Goal: Task Accomplishment & Management: Use online tool/utility

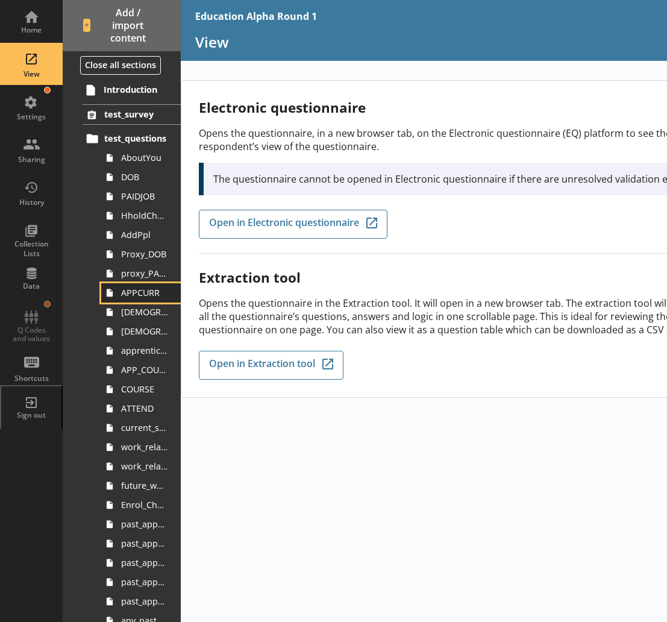
click at [141, 299] on link "APPCURR" at bounding box center [141, 292] width 80 height 19
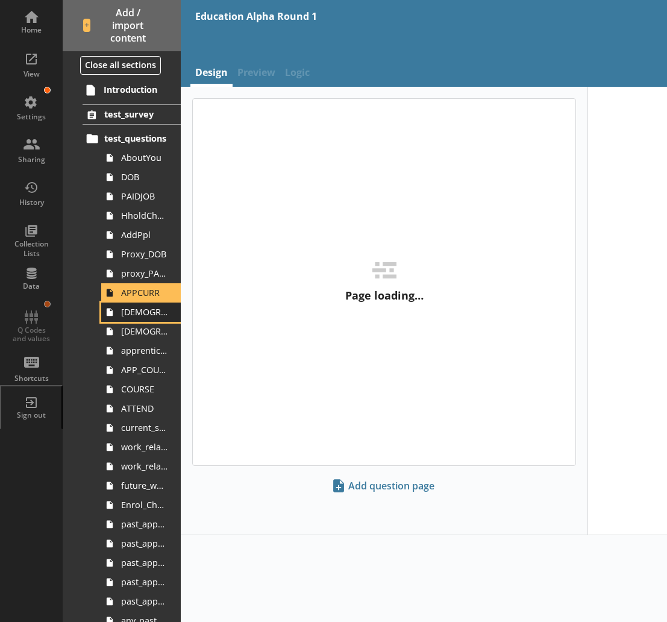
click at [136, 316] on span "[DEMOGRAPHIC_DATA]_main_job" at bounding box center [144, 311] width 46 height 11
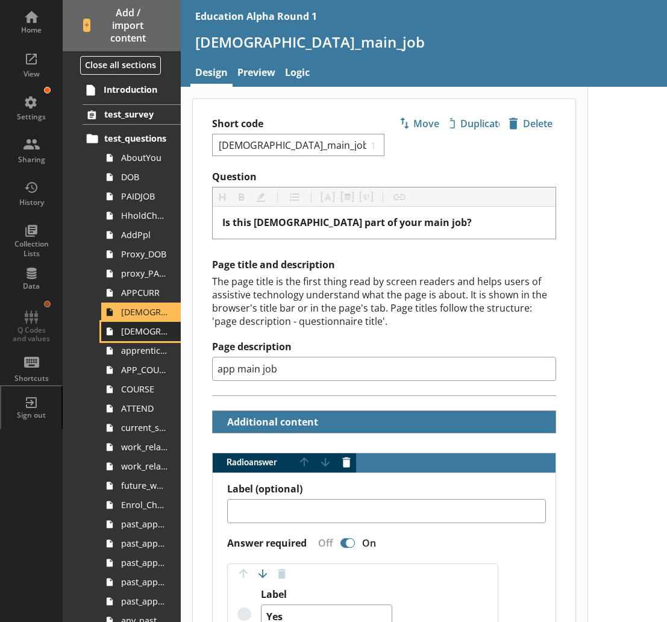
click at [135, 336] on span "[DEMOGRAPHIC_DATA]_soc2020_job_title" at bounding box center [144, 330] width 46 height 11
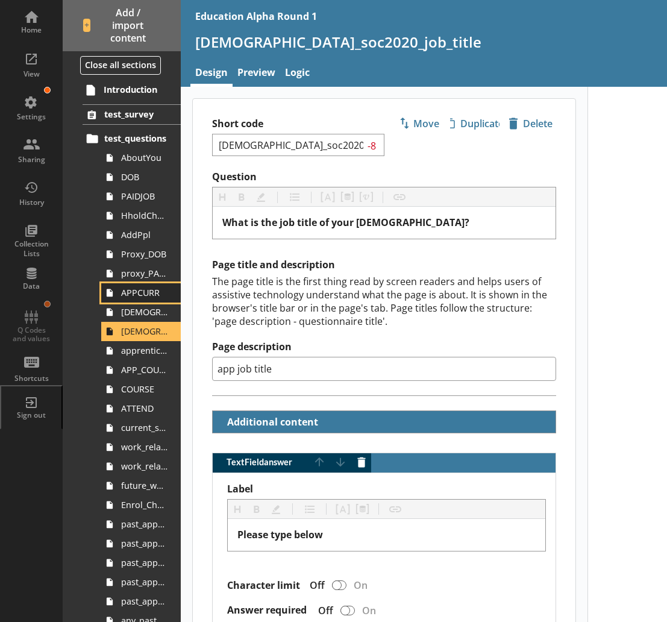
click at [142, 298] on span "APPCURR" at bounding box center [144, 292] width 46 height 11
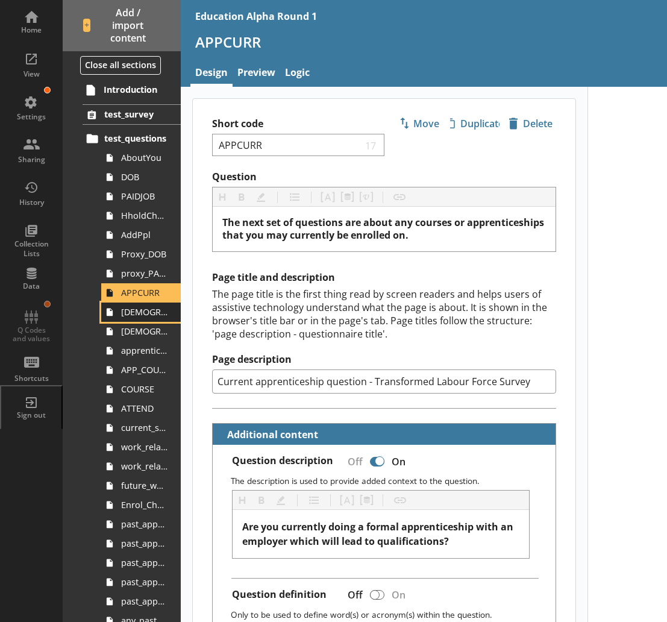
click at [134, 317] on span "[DEMOGRAPHIC_DATA]_main_job" at bounding box center [144, 311] width 46 height 11
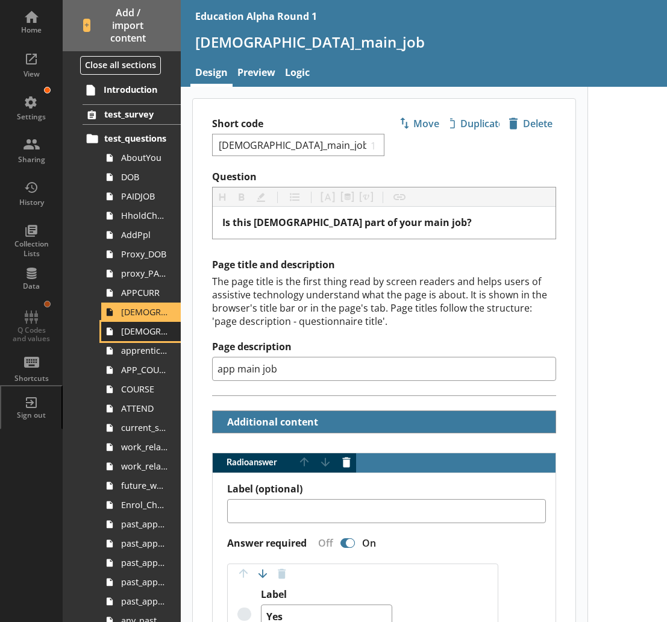
click at [136, 337] on span "[DEMOGRAPHIC_DATA]_soc2020_job_title" at bounding box center [144, 330] width 46 height 11
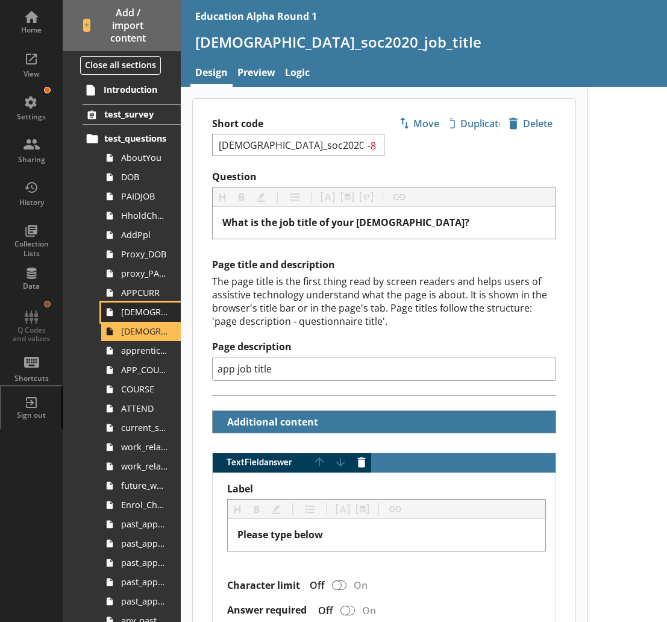
click at [133, 315] on span "[DEMOGRAPHIC_DATA]_main_job" at bounding box center [144, 311] width 46 height 11
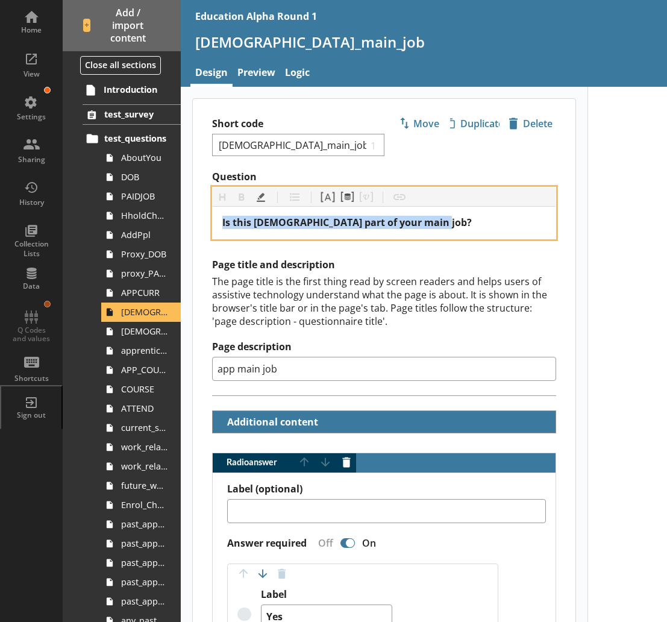
drag, startPoint x: 449, startPoint y: 225, endPoint x: 187, endPoint y: 225, distance: 262.6
click at [187, 225] on main "Short code [DEMOGRAPHIC_DATA]_main_job 1 Move icon-copy Duplicate icon-delete C…" at bounding box center [384, 598] width 407 height 1000
copy span "Is this [DEMOGRAPHIC_DATA] part of your main job?"
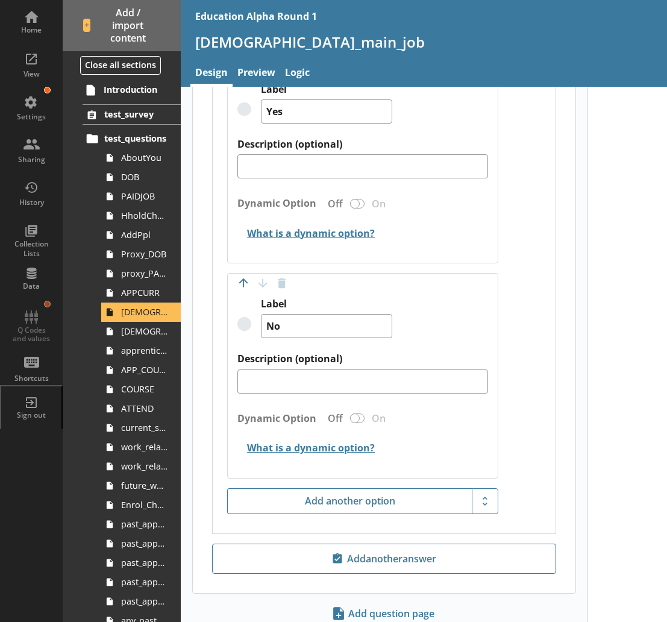
scroll to position [505, 0]
click at [300, 74] on link "Logic" at bounding box center [297, 74] width 34 height 26
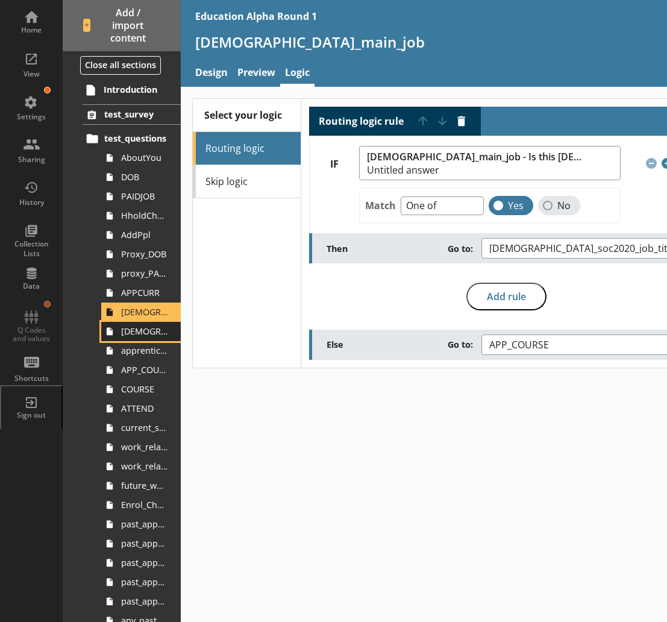
click at [136, 332] on span "[DEMOGRAPHIC_DATA]_soc2020_job_title" at bounding box center [144, 330] width 46 height 11
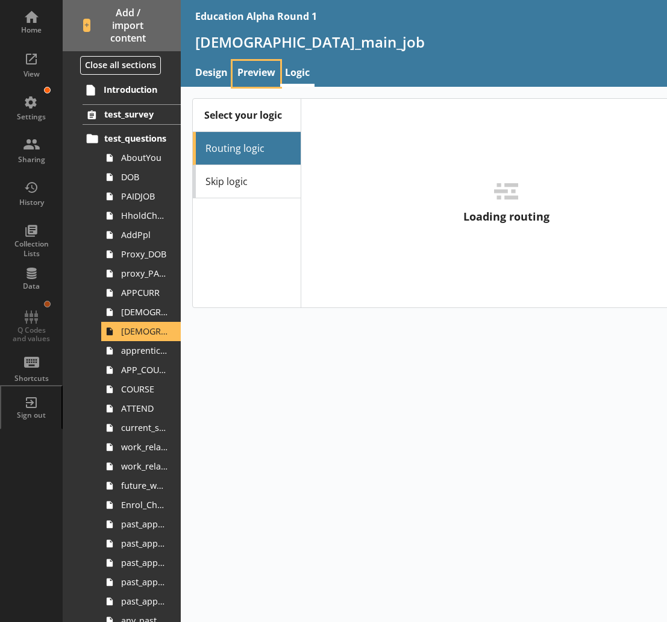
click at [257, 76] on link "Preview" at bounding box center [256, 74] width 48 height 26
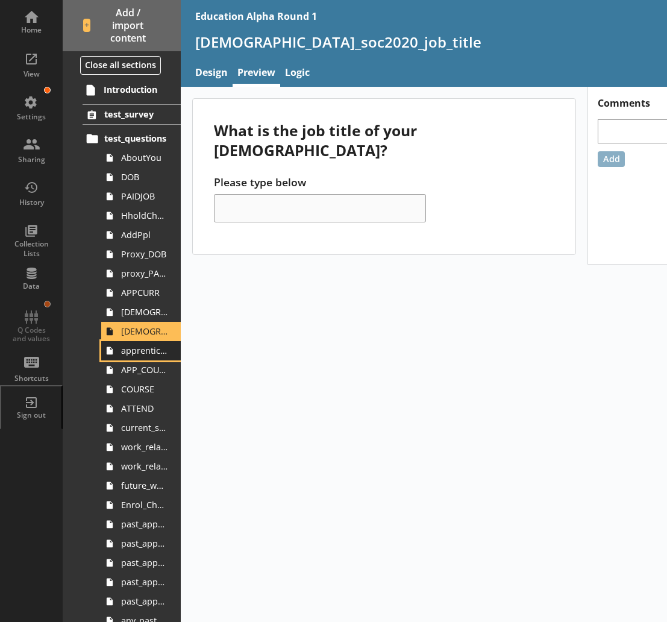
click at [121, 349] on span "apprenticeship_sic2007_industry" at bounding box center [144, 350] width 46 height 11
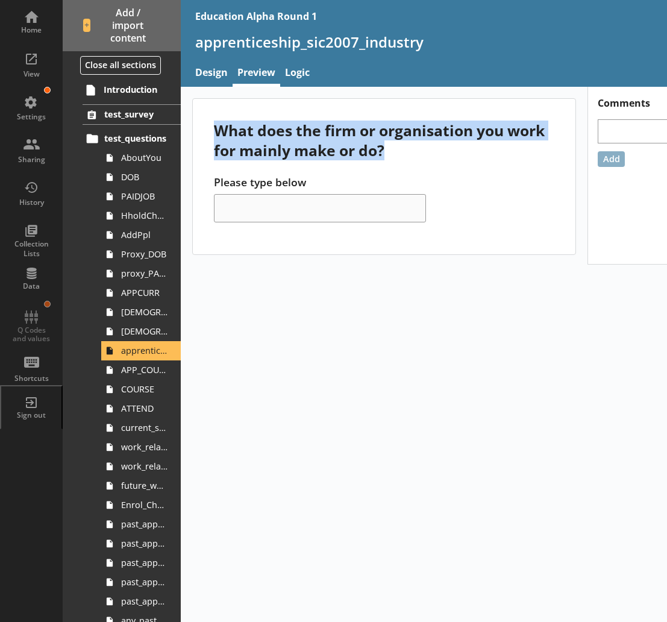
drag, startPoint x: 390, startPoint y: 153, endPoint x: 190, endPoint y: 133, distance: 200.9
click at [190, 133] on main "What does the firm or organisation you work for mainly make or do? Please type …" at bounding box center [384, 176] width 407 height 156
click at [129, 373] on span "APP_COURSE" at bounding box center [144, 369] width 46 height 11
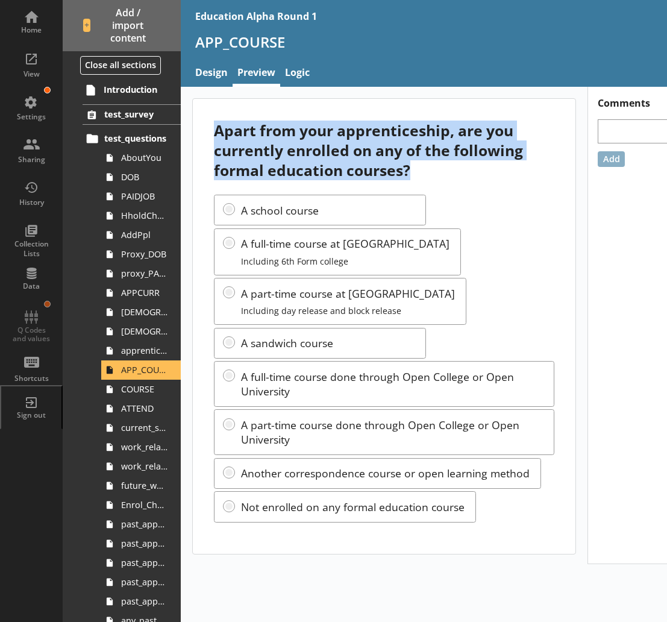
drag, startPoint x: 408, startPoint y: 172, endPoint x: 211, endPoint y: 129, distance: 201.4
click at [211, 129] on div "Apart from your apprenticeship, are you currently enrolled on any of the follow…" at bounding box center [384, 326] width 382 height 455
copy div "Apart from your apprenticeship, are you currently enrolled on any of the follow…"
click at [146, 407] on span "ATTEND" at bounding box center [144, 407] width 46 height 11
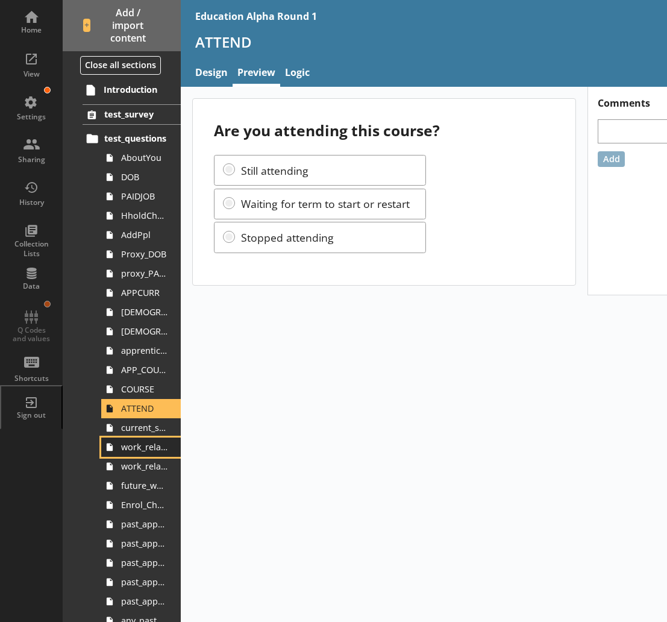
click at [128, 438] on link "work_related_education_4weeks" at bounding box center [141, 446] width 80 height 19
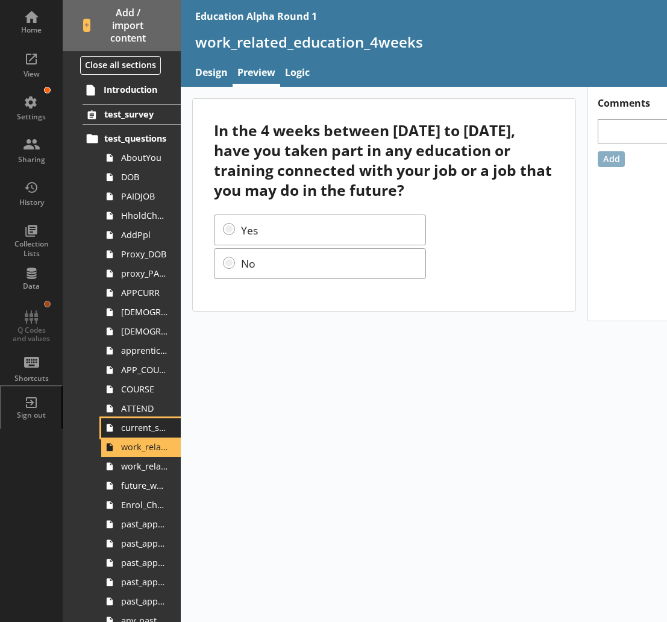
click at [133, 428] on span "current_study_for_qual" at bounding box center [144, 427] width 46 height 11
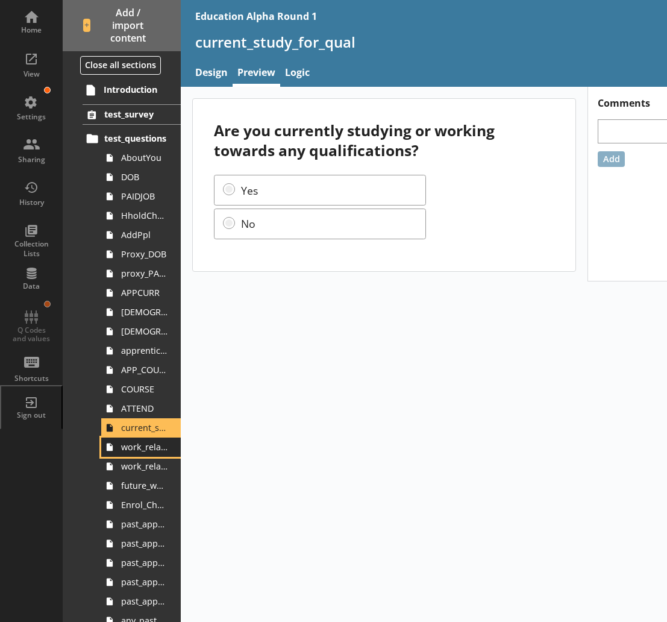
click at [133, 454] on link "work_related_education_4weeks" at bounding box center [141, 446] width 80 height 19
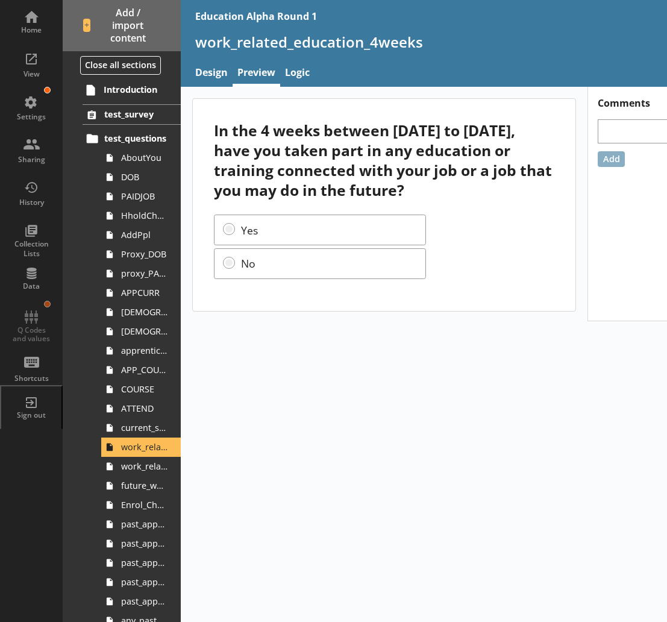
click at [330, 193] on div "In the 4 weeks between [DATE] to [DATE], have you taken part in any education o…" at bounding box center [384, 160] width 340 height 80
drag, startPoint x: 278, startPoint y: 214, endPoint x: 212, endPoint y: 137, distance: 101.7
click at [212, 137] on div "In the 4 weeks between [DATE] to [DATE], have you taken part in any education o…" at bounding box center [384, 204] width 382 height 211
copy div "In the 4 weeks between [DATE] to [DATE], have you taken part in any education o…"
click at [133, 472] on span "work_related_education_3m" at bounding box center [144, 465] width 46 height 11
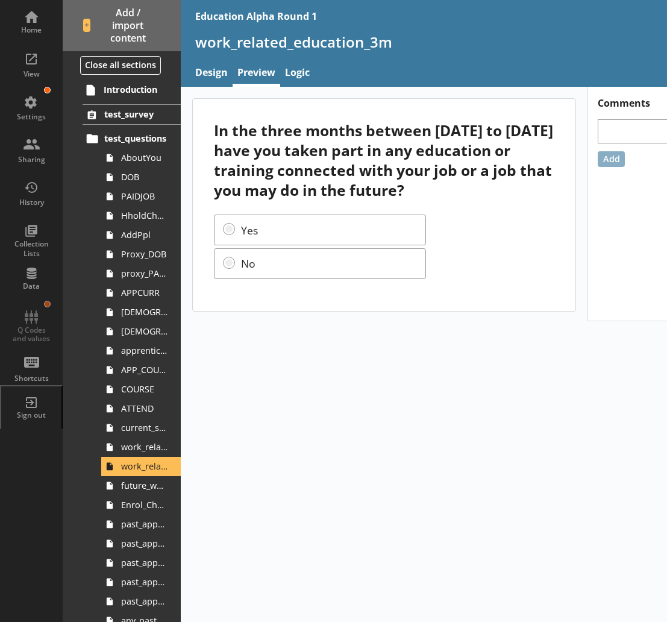
drag, startPoint x: 379, startPoint y: 213, endPoint x: 211, endPoint y: 136, distance: 184.3
click at [211, 136] on div "In the three months between [DATE] to [DATE] have you taken part in any educati…" at bounding box center [384, 204] width 382 height 211
copy div "In the three months between [DATE] to [DATE] have you taken part in any educati…"
click at [126, 491] on link "future_work_related_education_3m" at bounding box center [141, 485] width 80 height 19
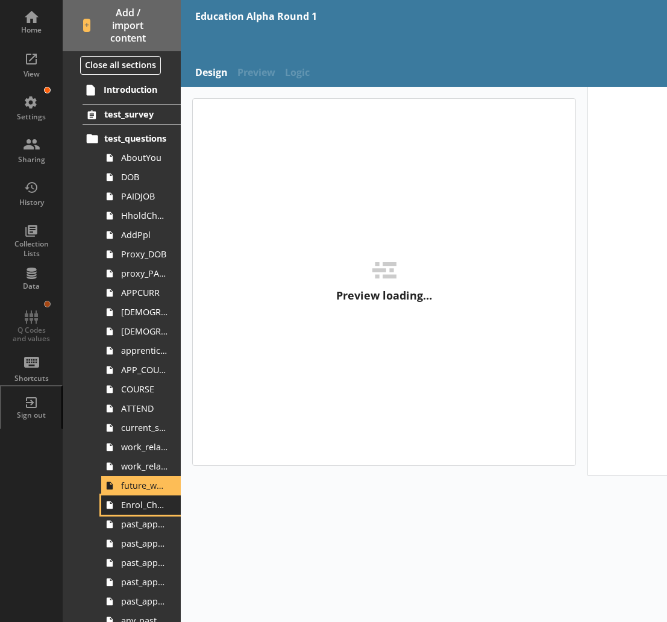
click at [129, 511] on link "Enrol_Check" at bounding box center [141, 504] width 80 height 19
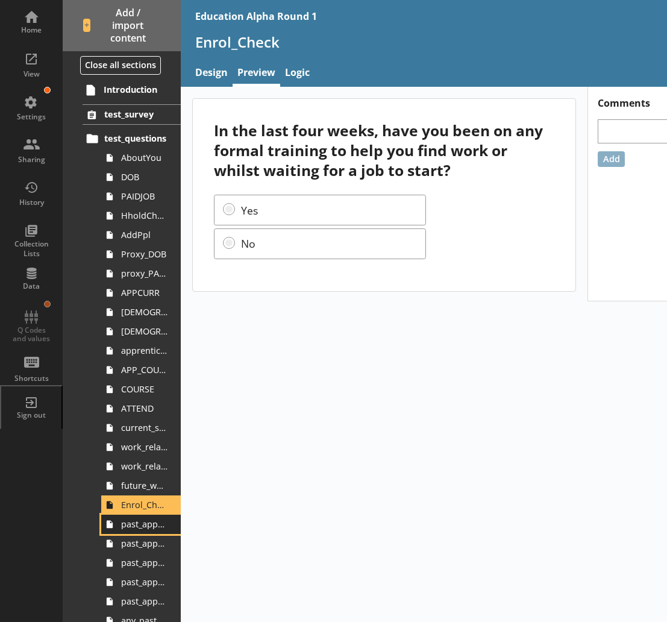
click at [131, 532] on link "past_apprenticeships" at bounding box center [141, 523] width 80 height 19
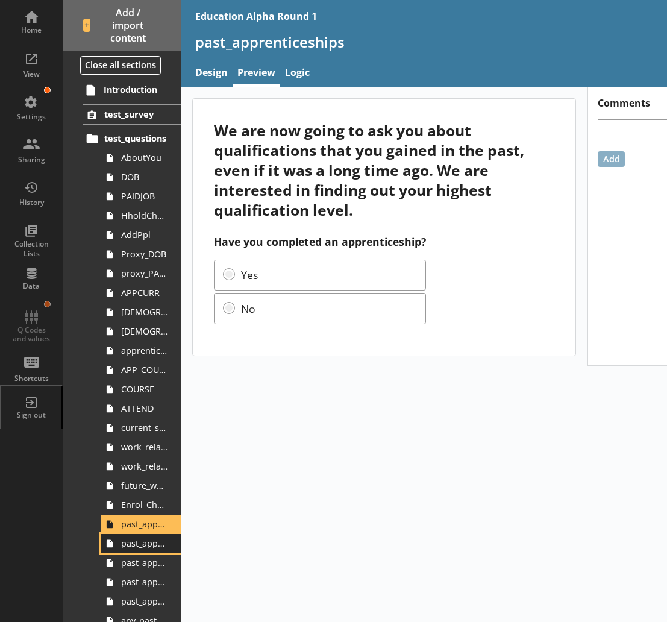
click at [133, 546] on span "past_apprenticeship_start" at bounding box center [144, 542] width 46 height 11
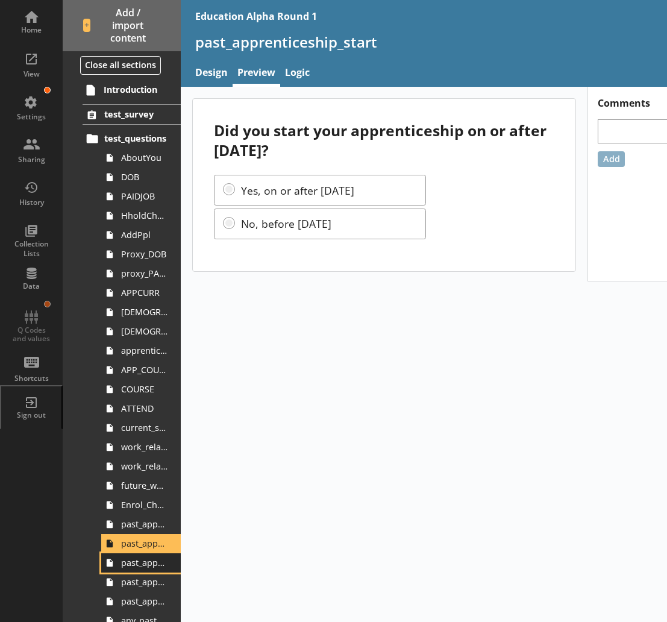
click at [128, 563] on span "past_apprenticeship_country" at bounding box center [144, 562] width 46 height 11
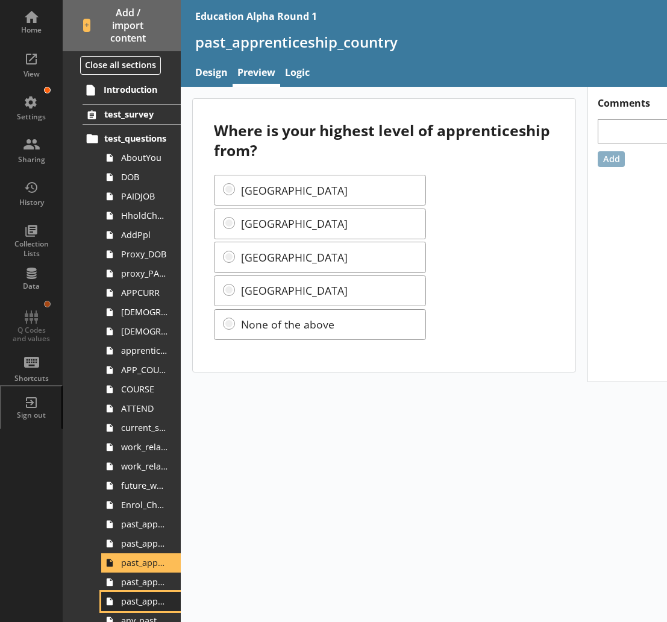
click at [128, 593] on link "past_apprenticeship_level_scot" at bounding box center [141, 600] width 80 height 19
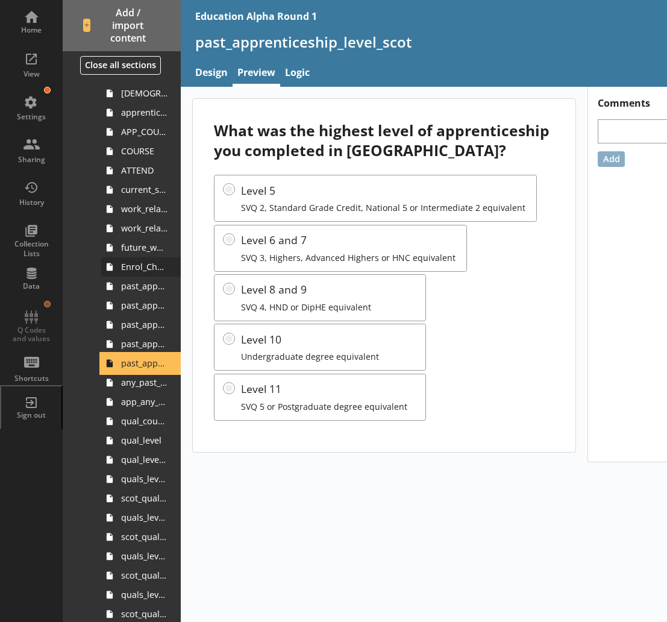
scroll to position [239, 0]
click at [137, 381] on span "any_past_quals" at bounding box center [144, 381] width 46 height 11
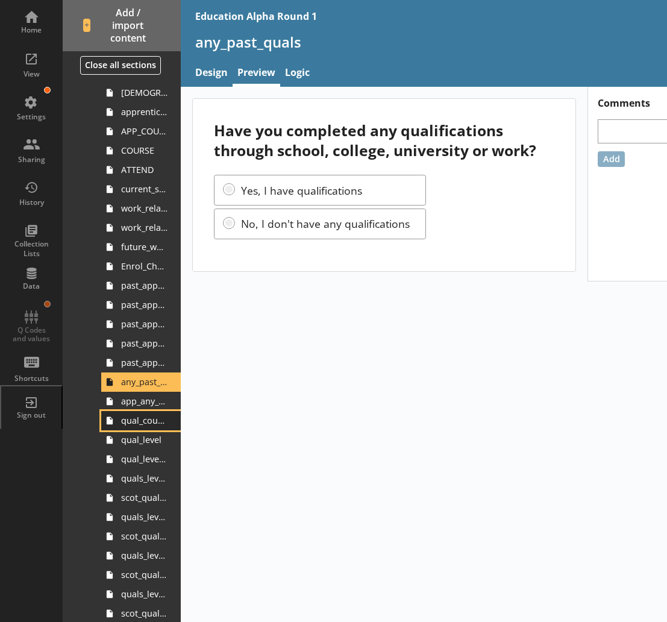
click at [144, 418] on span "qual_country" at bounding box center [144, 419] width 46 height 11
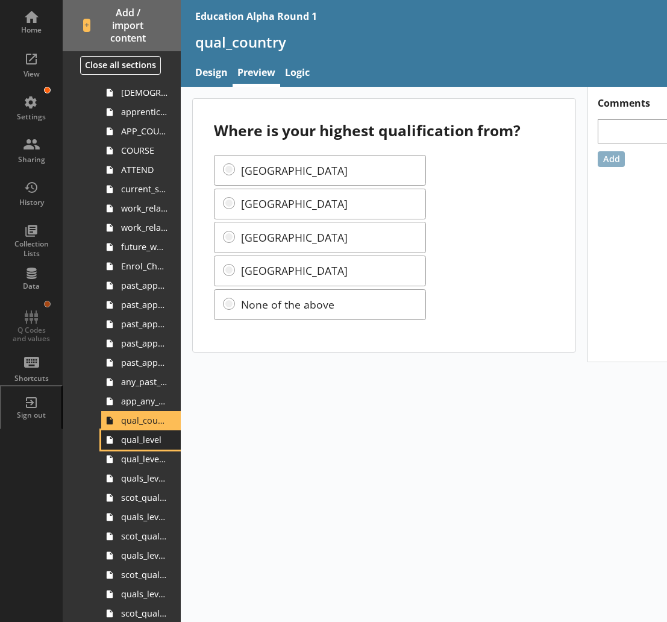
click at [154, 444] on span "qual_level" at bounding box center [144, 439] width 46 height 11
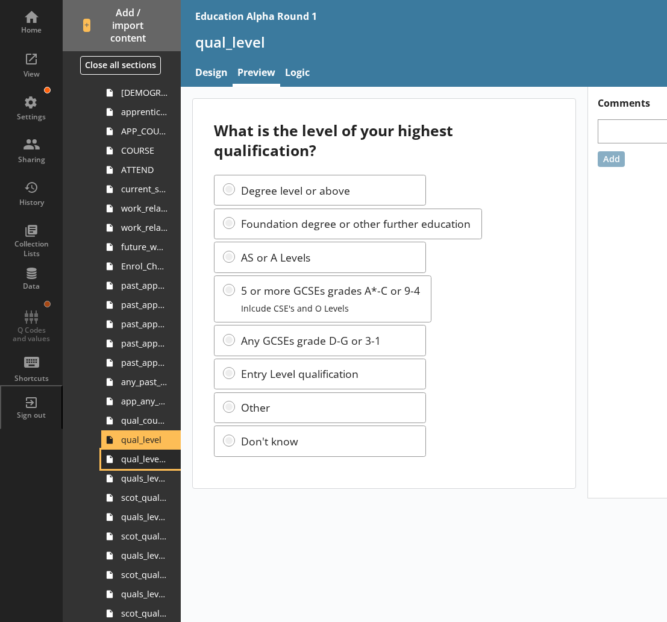
click at [140, 458] on span "qual_level_scot" at bounding box center [144, 458] width 46 height 11
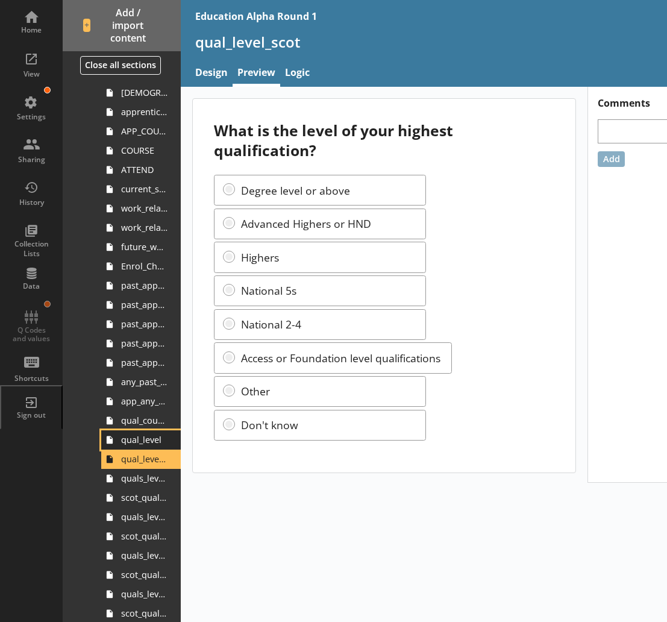
click at [122, 448] on link "qual_level" at bounding box center [141, 439] width 80 height 19
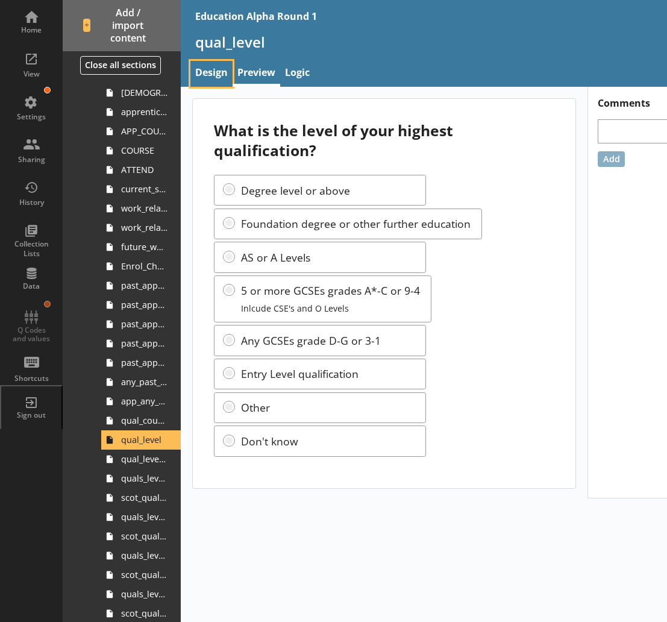
click at [208, 73] on link "Design" at bounding box center [211, 74] width 42 height 26
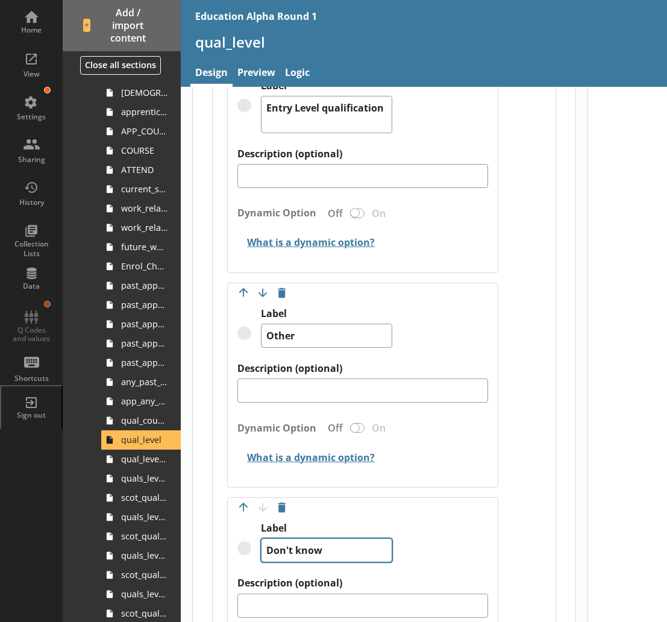
scroll to position [1900, 0]
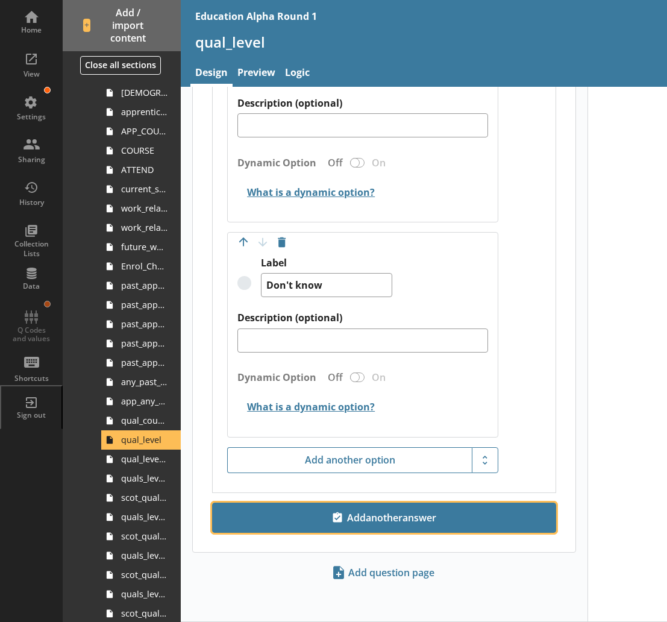
click at [345, 517] on span "Add another answer" at bounding box center [383, 517] width 333 height 19
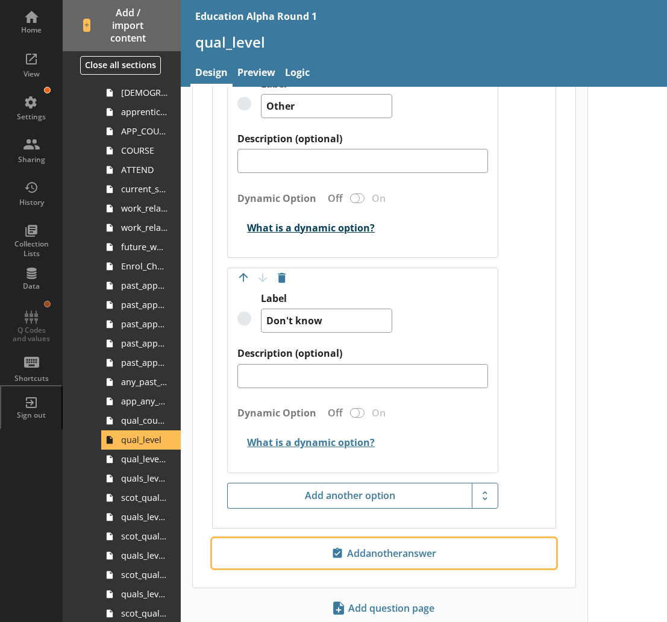
scroll to position [1867, 0]
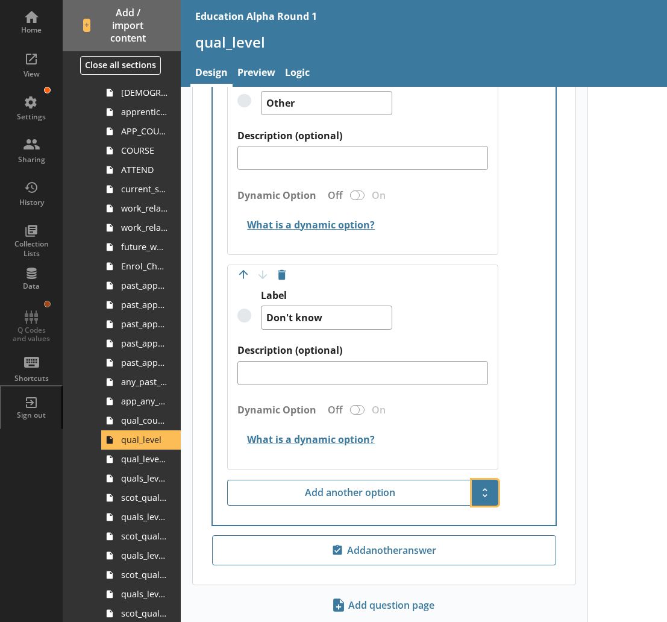
click at [483, 495] on span "Show additional options" at bounding box center [484, 491] width 19 height 19
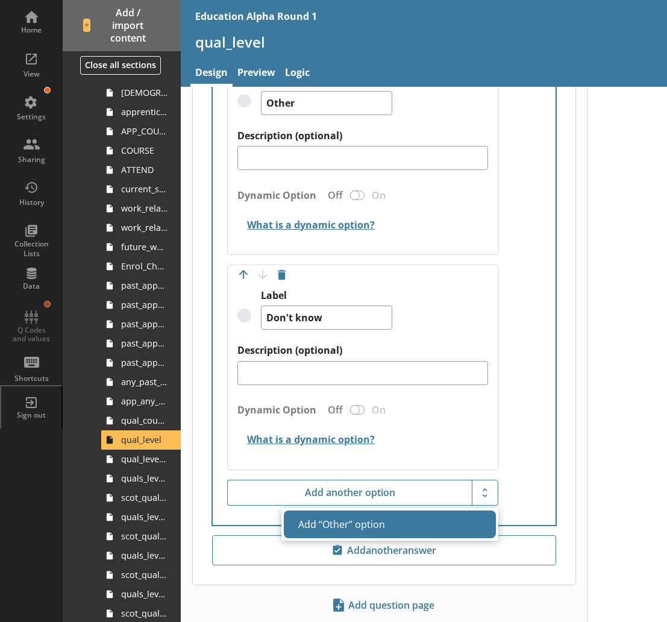
click at [324, 530] on button "Add “Other” option" at bounding box center [390, 524] width 212 height 28
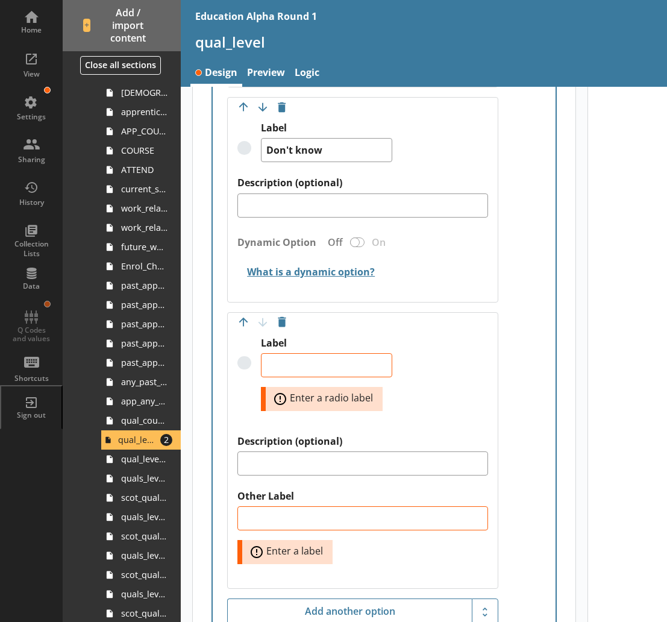
scroll to position [2059, 0]
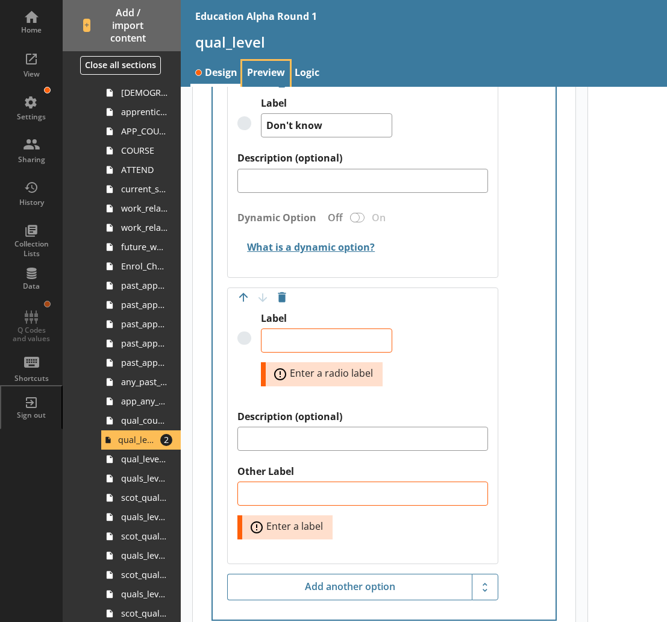
click at [261, 76] on link "Preview" at bounding box center [266, 74] width 48 height 26
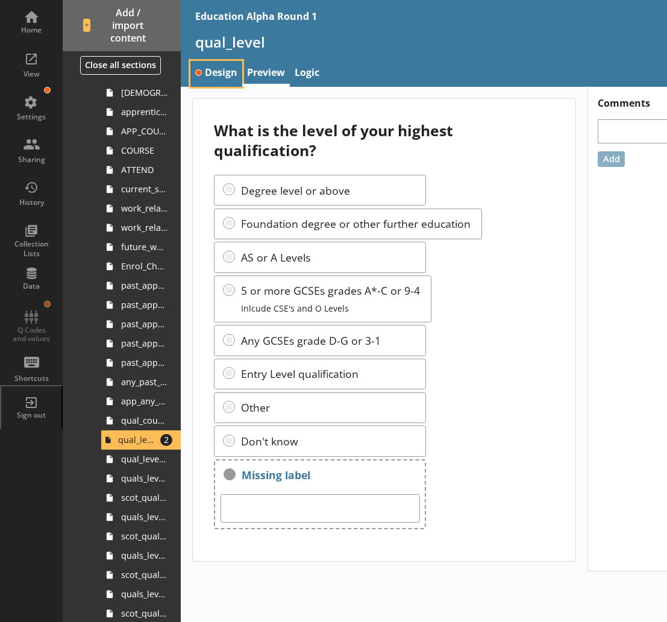
click at [220, 75] on link "Design" at bounding box center [216, 74] width 52 height 26
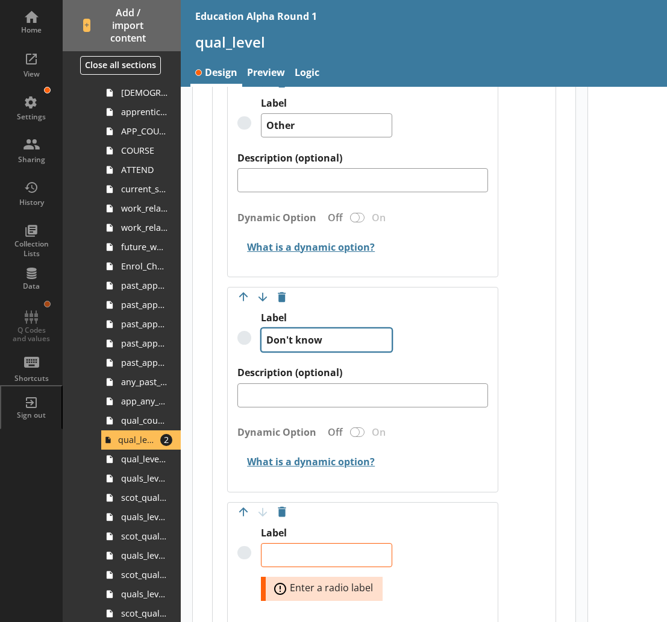
scroll to position [1893, 0]
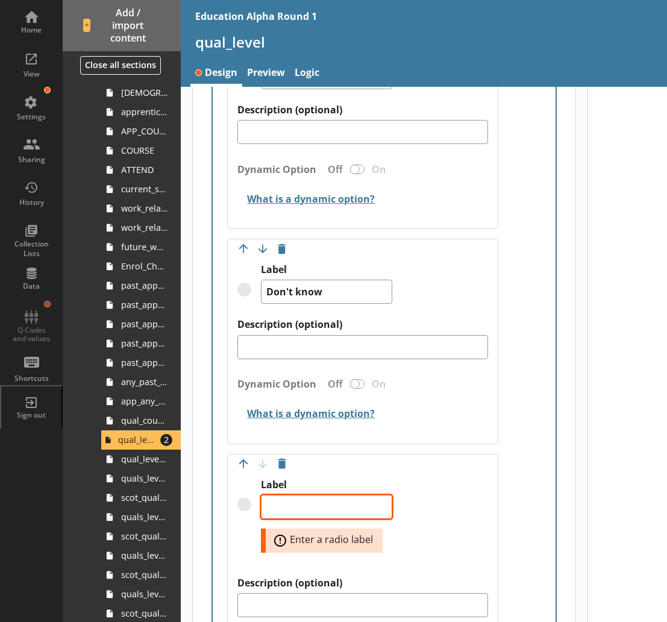
click at [313, 505] on textarea "Label" at bounding box center [326, 506] width 131 height 24
type textarea "x"
type textarea "D"
type textarea "x"
type textarea "DO"
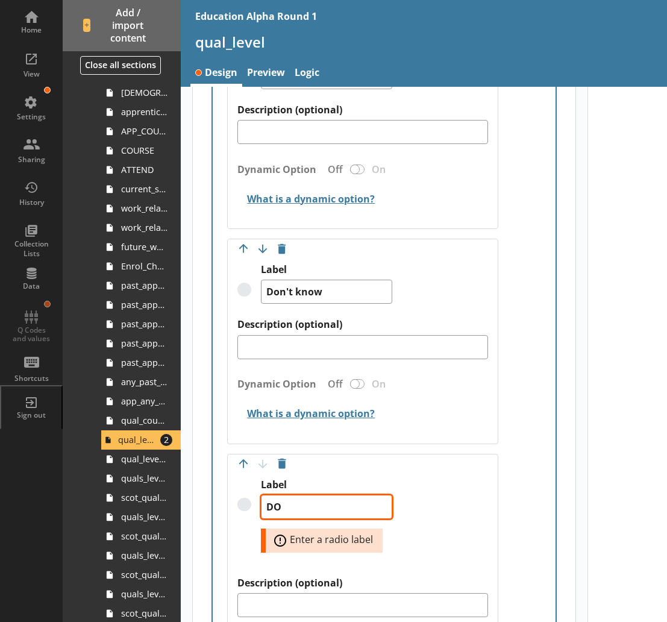
type textarea "x"
type textarea "DOn"
type textarea "x"
type textarea "DOn;"
type textarea "x"
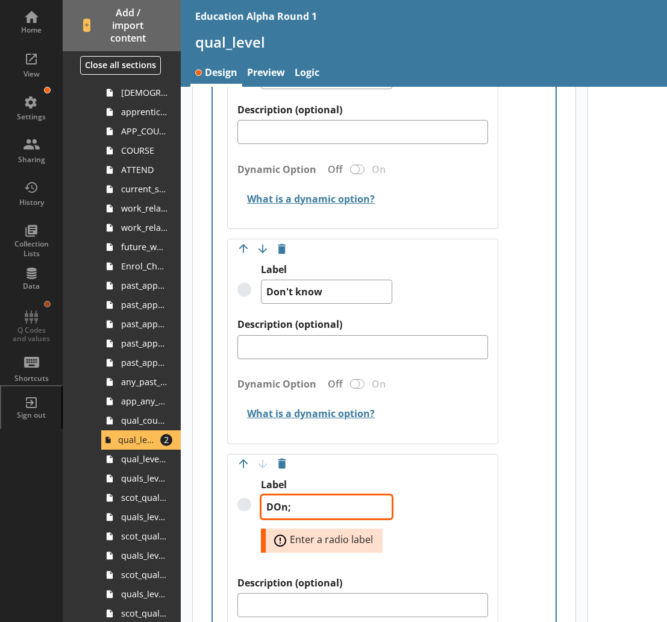
type textarea "DOn;t"
type textarea "x"
type textarea "DOn;"
type textarea "x"
type textarea "DOn"
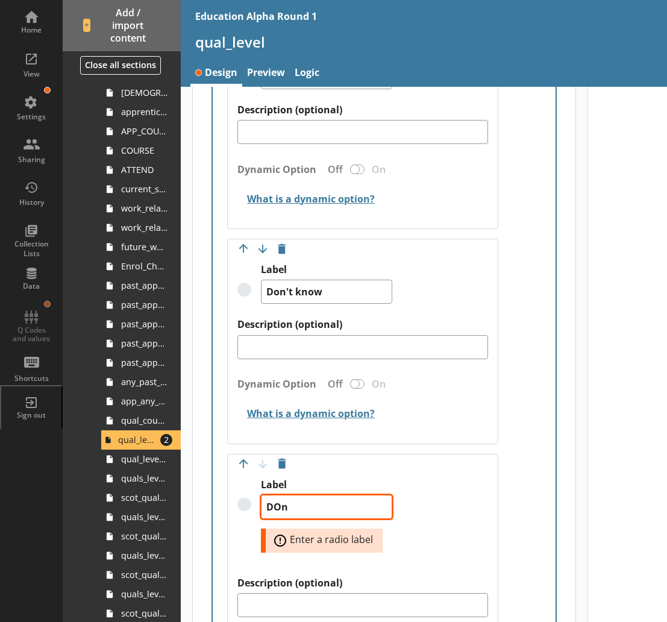
type textarea "x"
type textarea "DO"
type textarea "x"
type textarea "D"
type textarea "x"
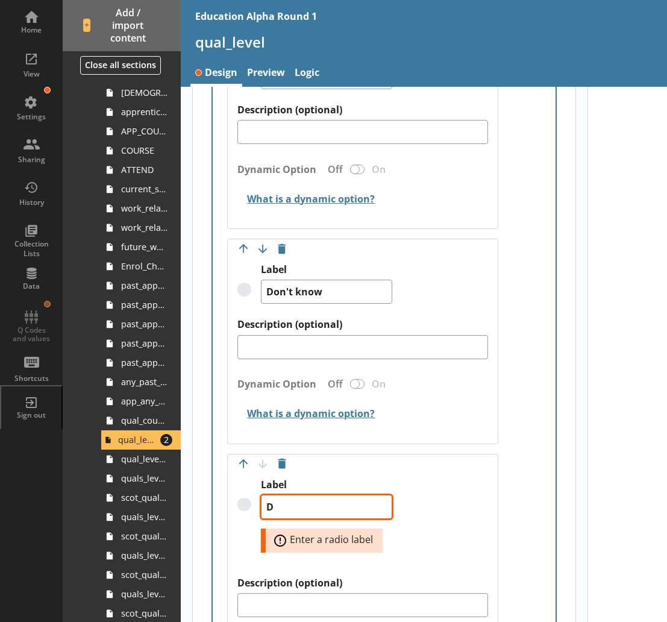
type textarea "Do"
type textarea "x"
type textarea "Don"
type textarea "x"
type textarea "Don#"
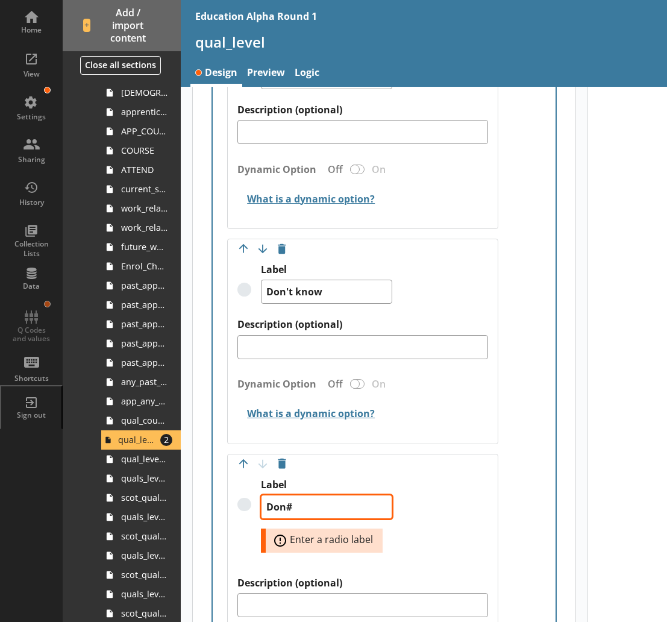
type textarea "x"
type textarea "Don#t"
type textarea "x"
type textarea "Don#t"
type textarea "x"
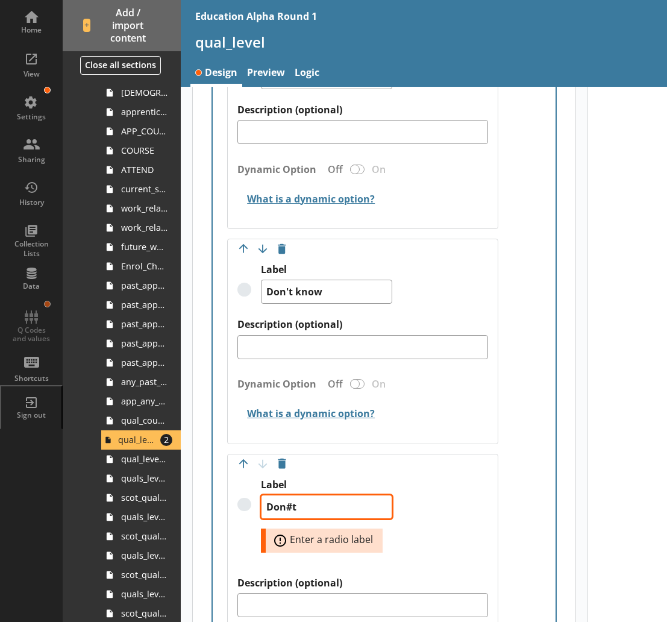
type textarea "Don#t k"
type textarea "x"
type textarea "Don#t kn"
type textarea "x"
type textarea "Don#t kno"
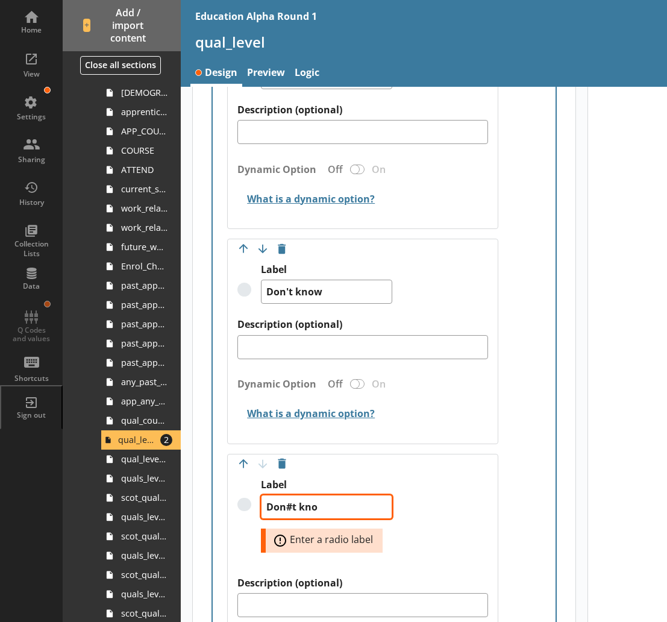
type textarea "x"
type textarea "Don#t know"
type textarea "x"
type textarea "Dont know"
type textarea "x"
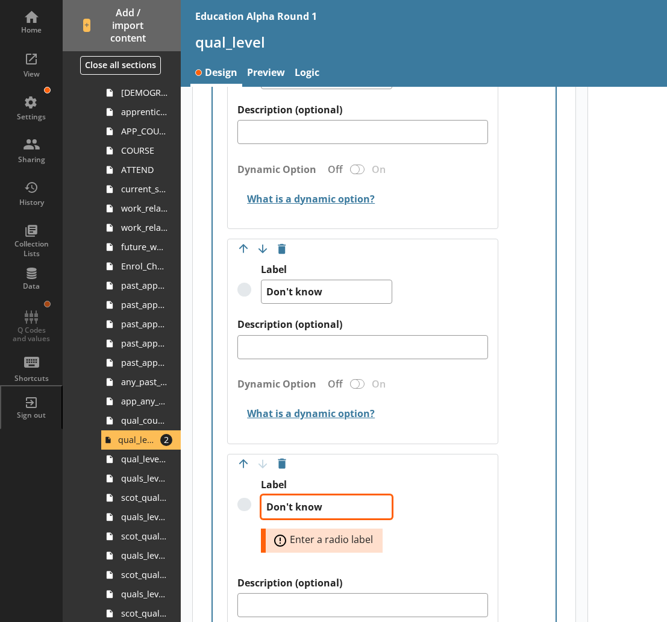
scroll to position [2007, 0]
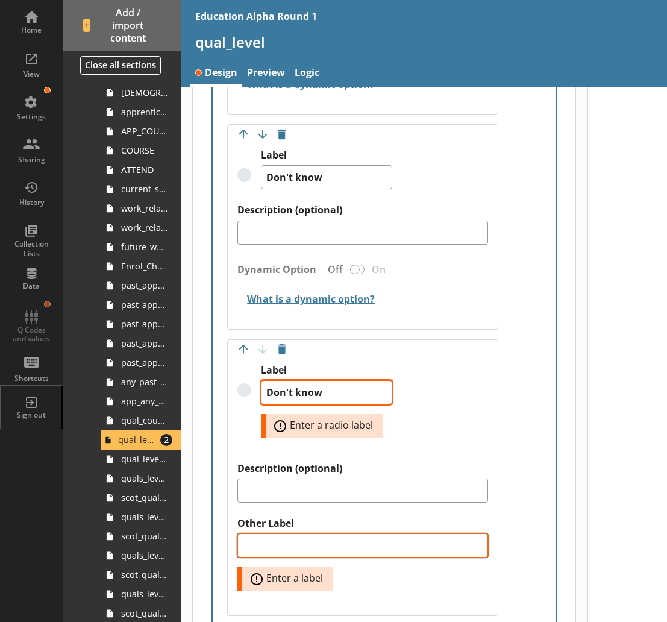
type textarea "Don't know"
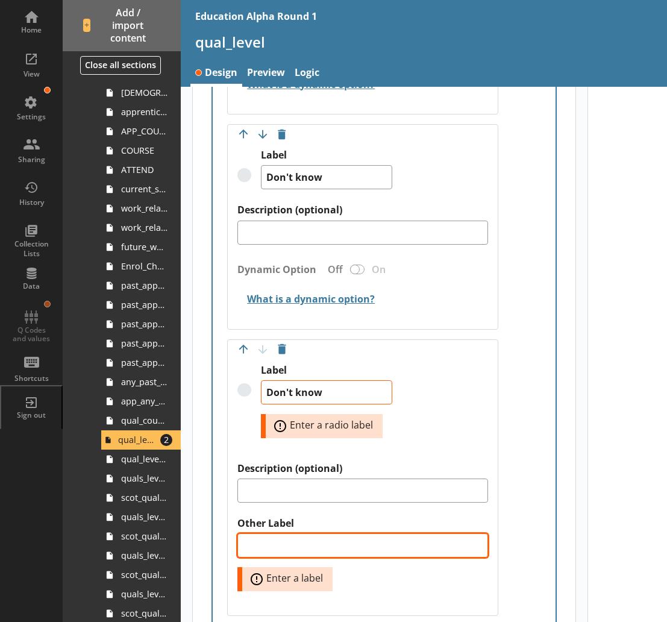
click at [302, 548] on textarea "Other Label" at bounding box center [362, 545] width 250 height 24
type textarea "x"
type textarea "m"
type textarea "x"
type textarea "mso"
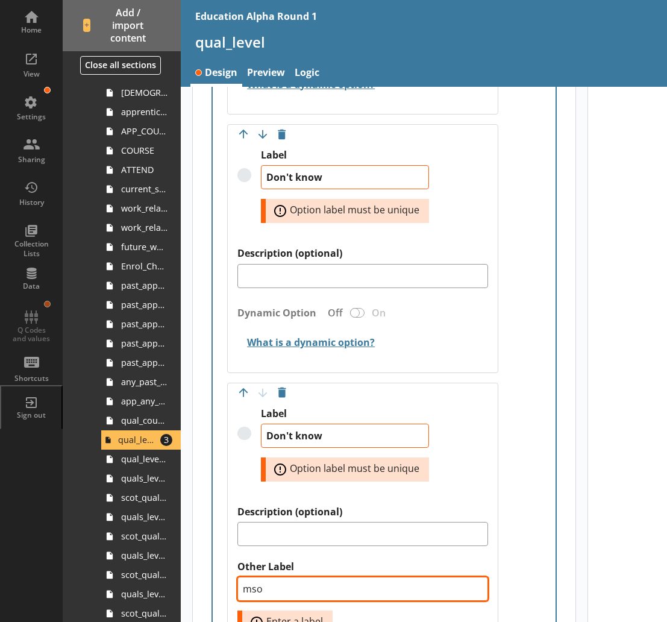
type textarea "x"
type textarea "mso"
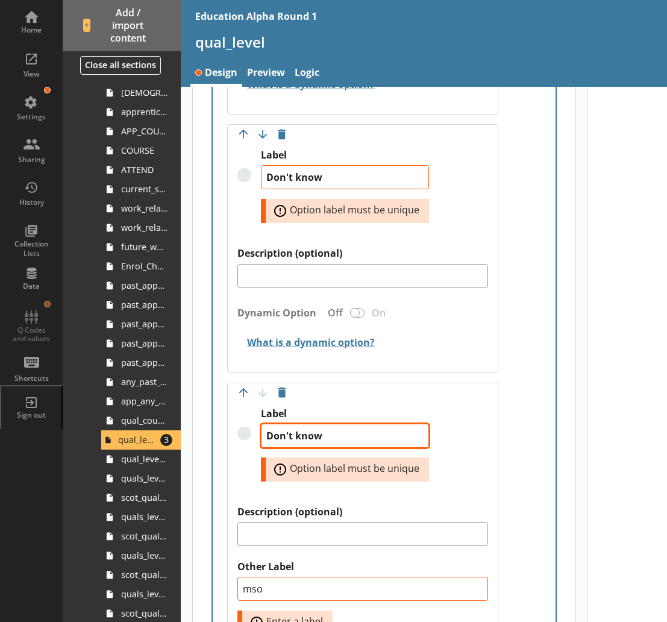
click at [331, 426] on textarea "Don't know" at bounding box center [345, 435] width 168 height 24
type textarea "x"
type textarea "Don't know!"
type textarea "x"
type textarea "Don't know!"
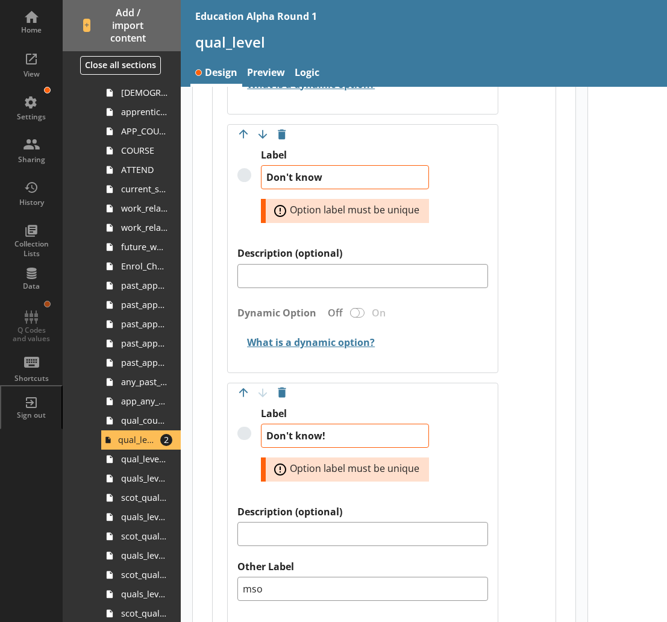
click at [269, 55] on div "qual_level" at bounding box center [452, 47] width 542 height 28
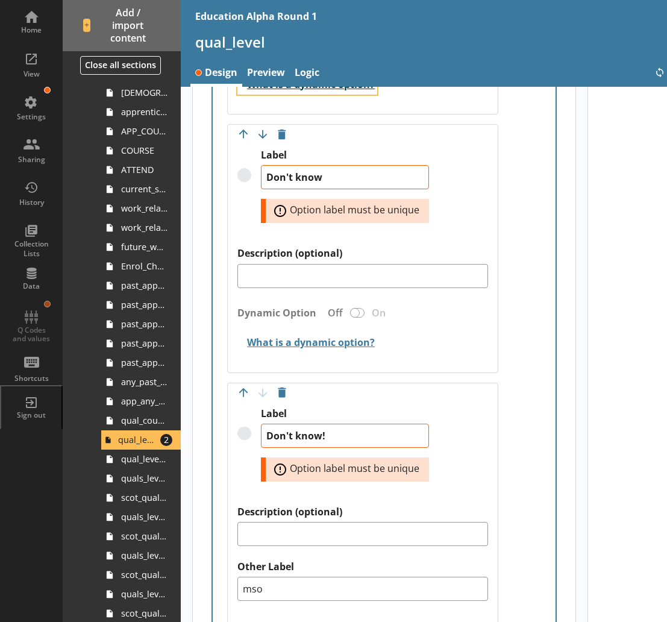
click at [275, 87] on button "What is a dynamic option?" at bounding box center [307, 83] width 140 height 21
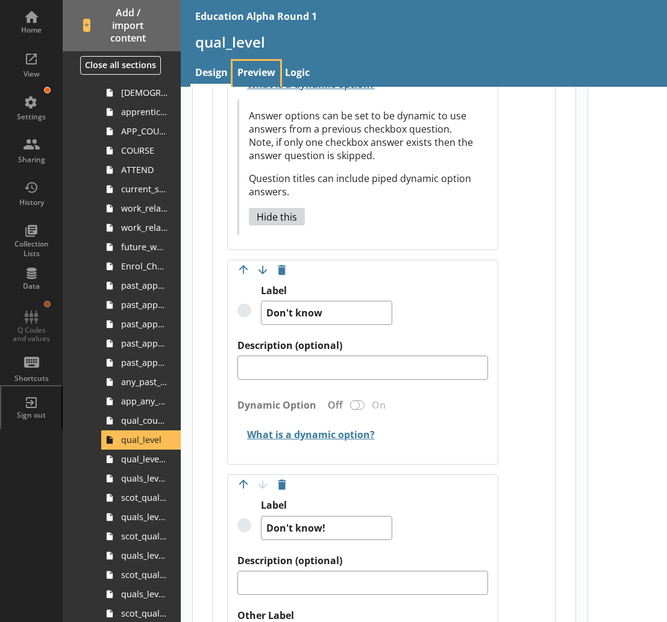
click at [278, 72] on link "Preview" at bounding box center [256, 74] width 48 height 26
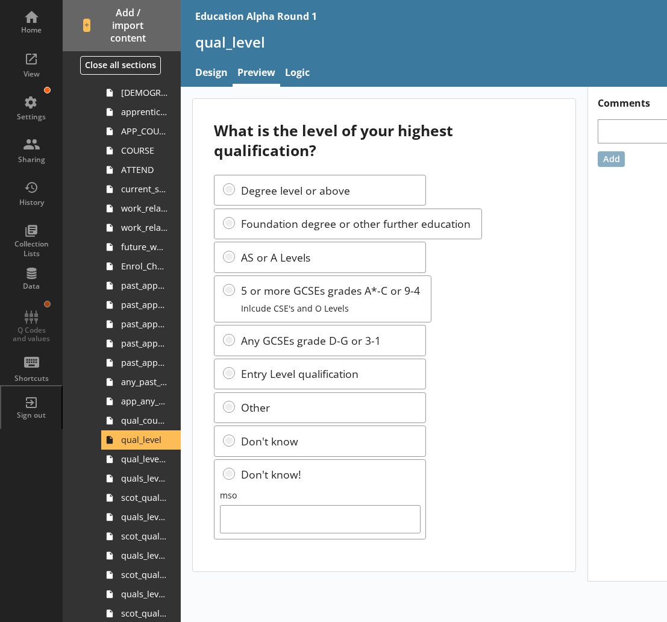
click at [282, 519] on div "Degree level or above Foundation degree or other further education AS or A Leve…" at bounding box center [384, 357] width 340 height 364
click at [228, 474] on div "Degree level or above Foundation degree or other further education AS or A Leve…" at bounding box center [384, 357] width 340 height 364
click at [208, 70] on link "Design" at bounding box center [211, 74] width 42 height 26
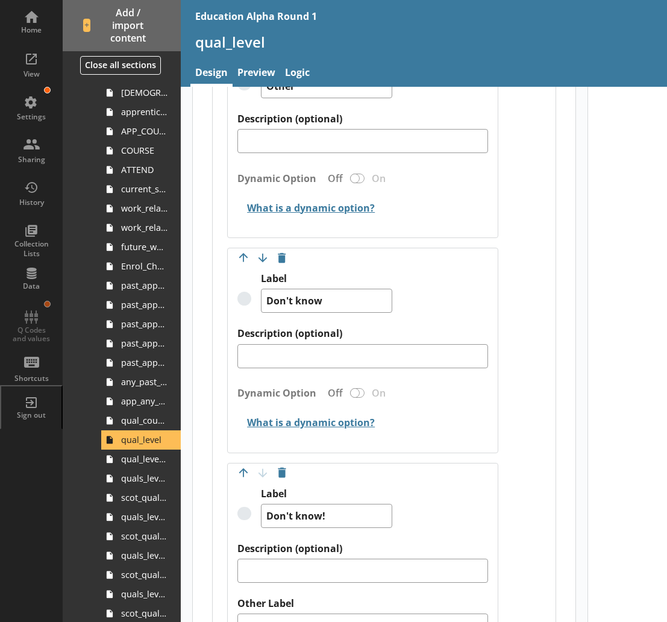
scroll to position [2109, 0]
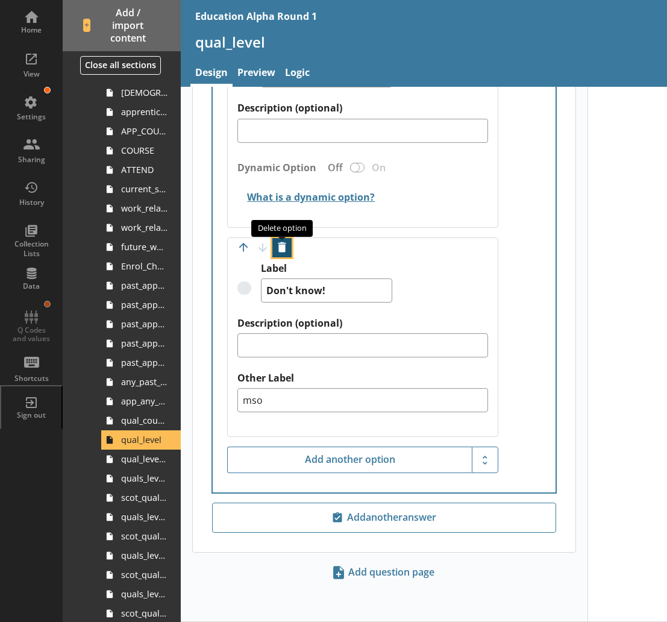
click at [281, 244] on button "Delete option" at bounding box center [281, 247] width 19 height 19
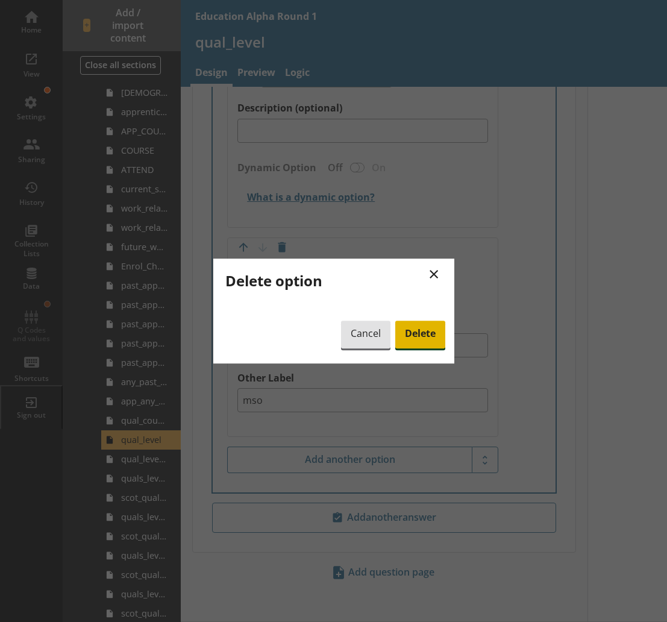
click at [437, 337] on span "Delete" at bounding box center [420, 334] width 50 height 28
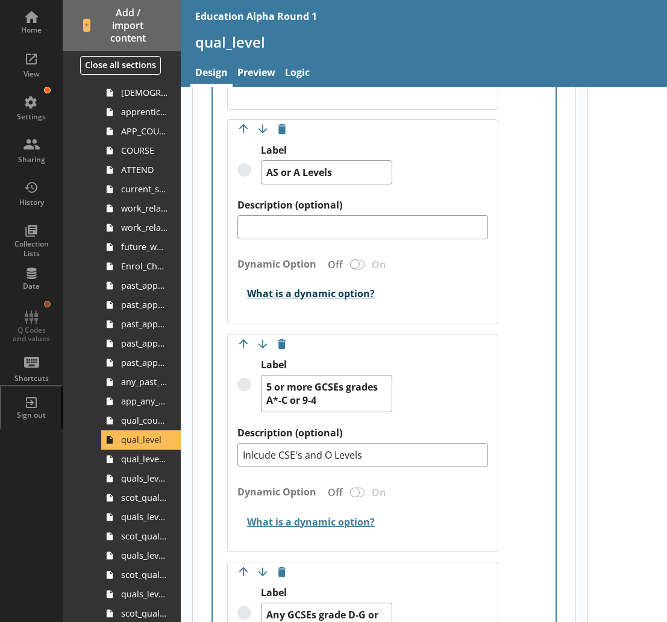
scroll to position [870, 0]
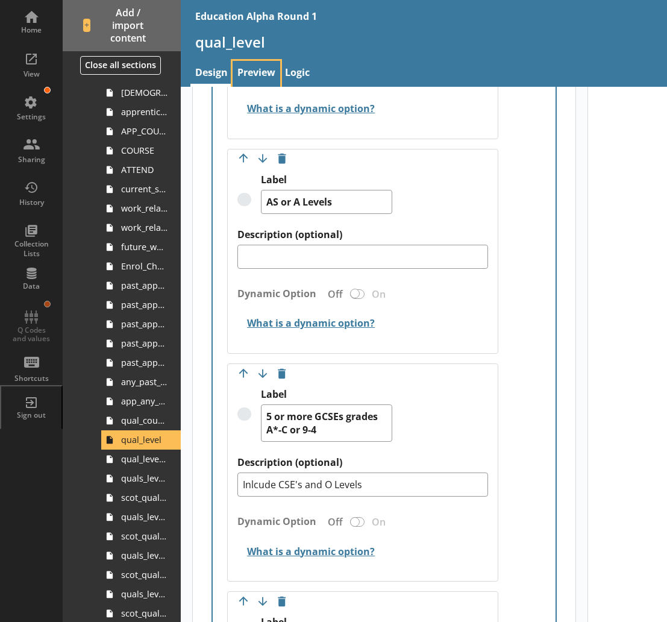
click at [247, 78] on link "Preview" at bounding box center [256, 74] width 48 height 26
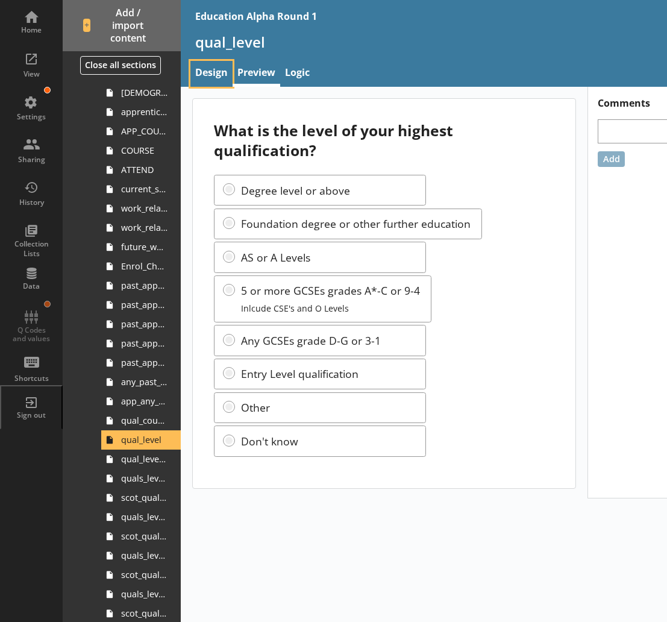
click at [219, 72] on link "Design" at bounding box center [211, 74] width 42 height 26
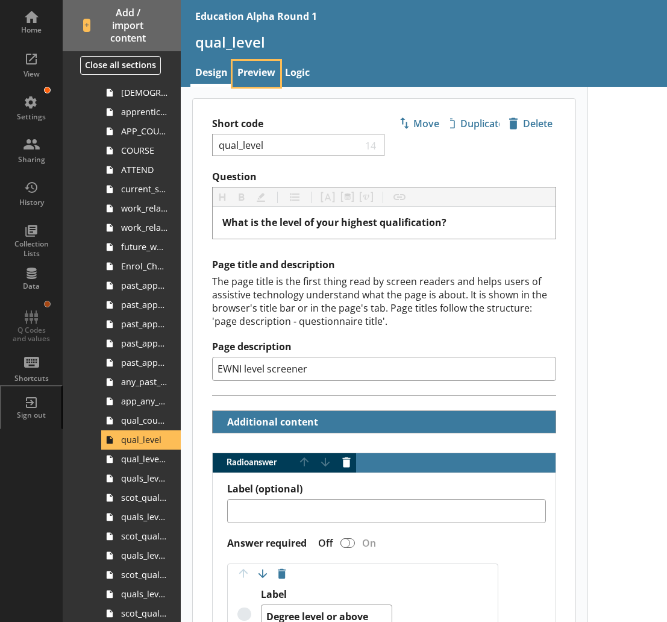
click at [259, 72] on link "Preview" at bounding box center [256, 74] width 48 height 26
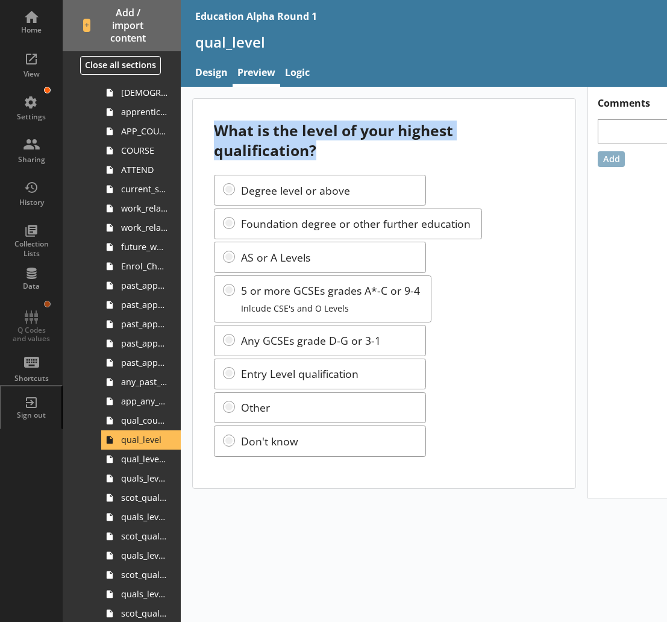
drag, startPoint x: 313, startPoint y: 154, endPoint x: 189, endPoint y: 131, distance: 126.1
click at [189, 131] on main "What is the level of your highest qualification? Degree level or above Foundati…" at bounding box center [384, 293] width 407 height 390
copy div "What is the level of your highest qualification?"
click at [131, 464] on span "qual_level_scot" at bounding box center [144, 458] width 46 height 11
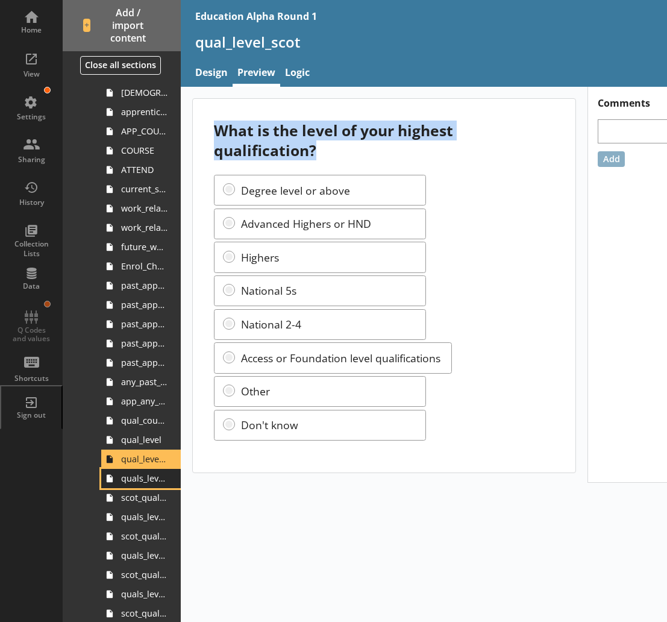
click at [138, 484] on link "quals_level_6plus" at bounding box center [141, 478] width 80 height 19
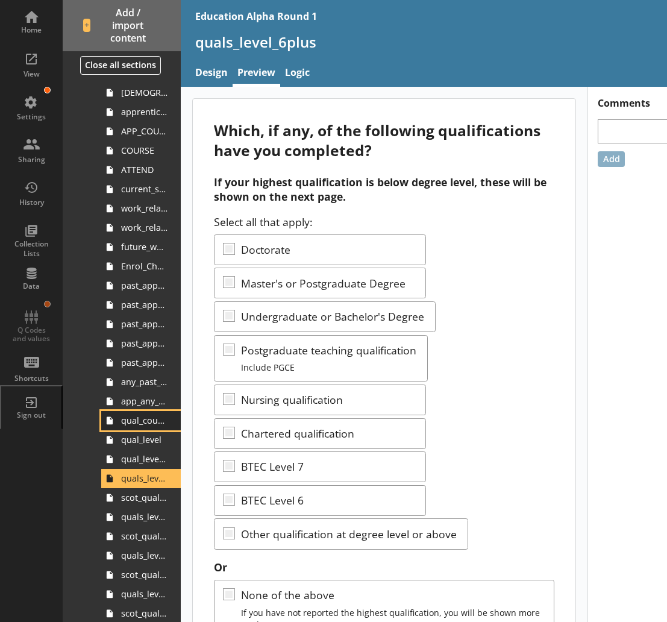
click at [153, 415] on span "qual_country" at bounding box center [144, 419] width 46 height 11
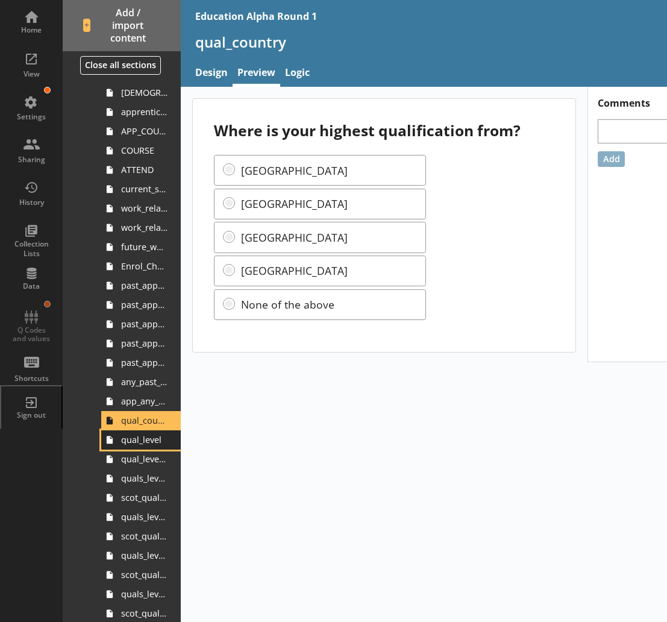
click at [132, 435] on span "qual_level" at bounding box center [144, 439] width 46 height 11
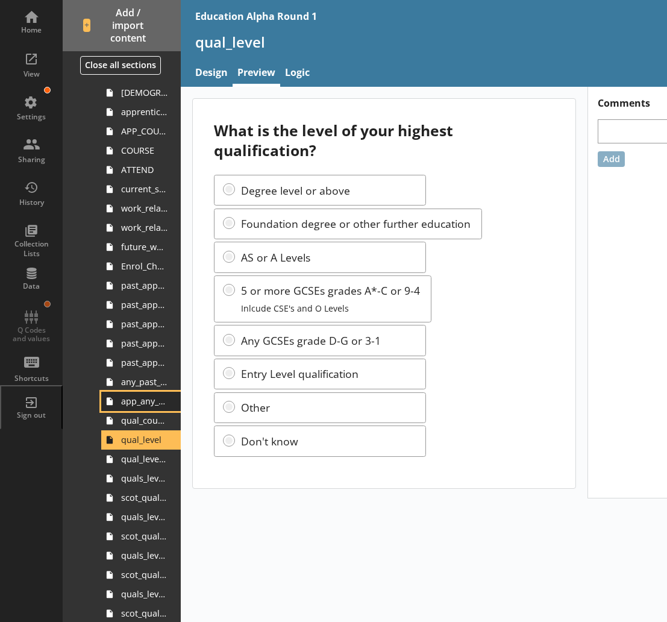
click at [142, 402] on span "app_any_past_quals" at bounding box center [144, 400] width 46 height 11
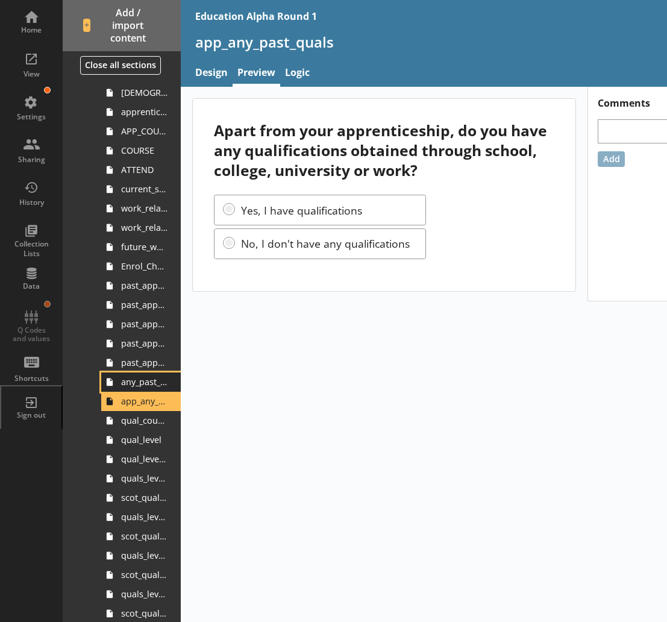
click at [146, 381] on span "any_past_quals" at bounding box center [144, 381] width 46 height 11
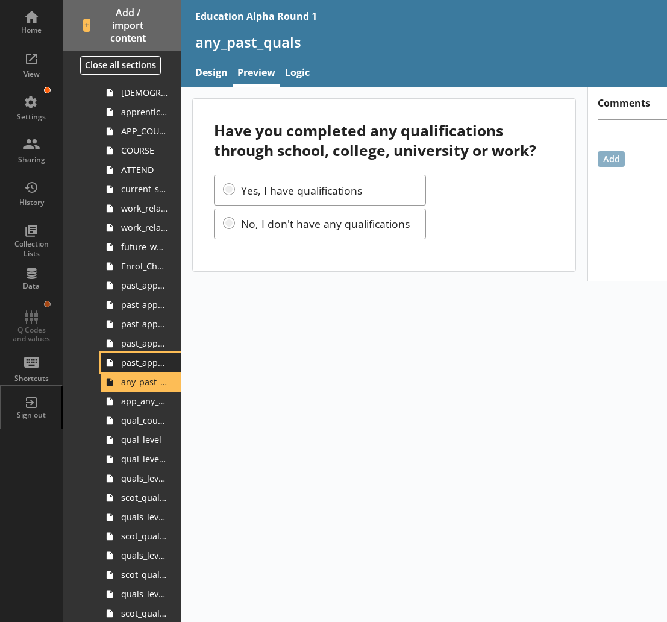
click at [133, 357] on span "past_apprenticeship_level_scot" at bounding box center [144, 362] width 46 height 11
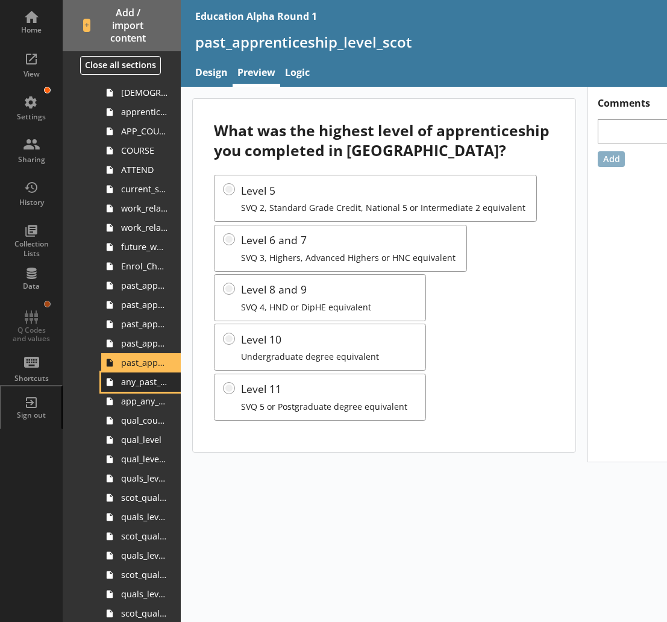
click at [137, 379] on span "any_past_quals" at bounding box center [144, 381] width 46 height 11
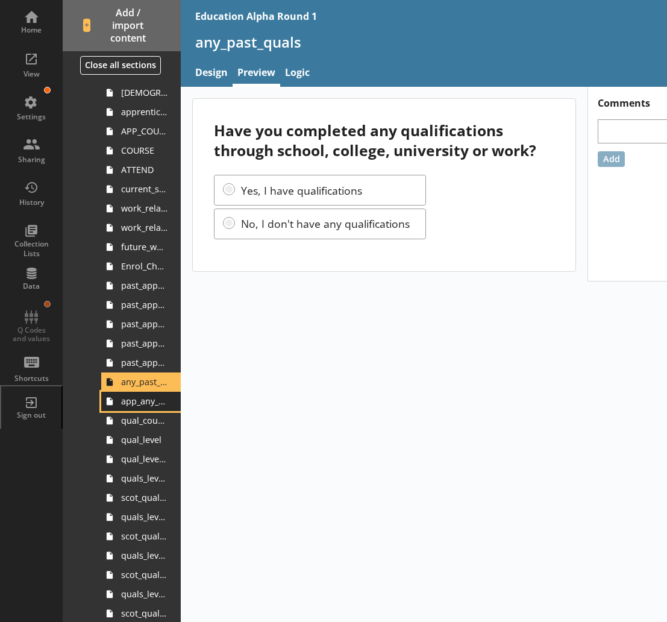
click at [140, 406] on span "app_any_past_quals" at bounding box center [144, 400] width 46 height 11
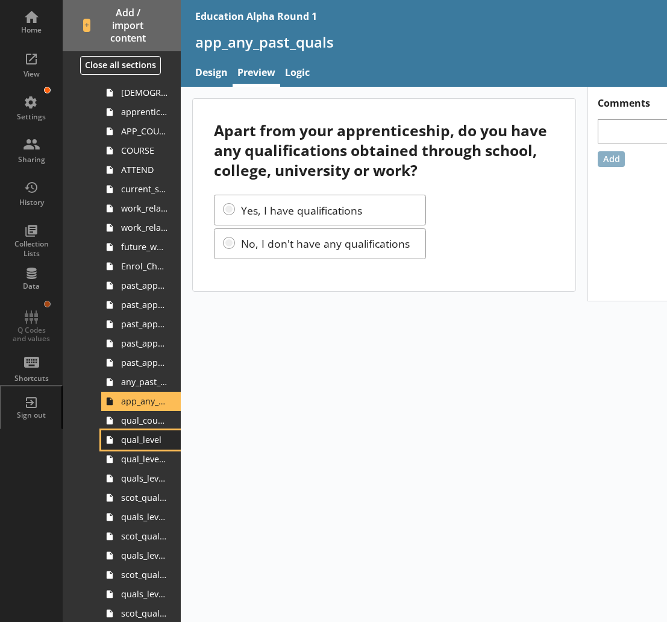
click at [141, 430] on link "qual_level" at bounding box center [141, 439] width 80 height 19
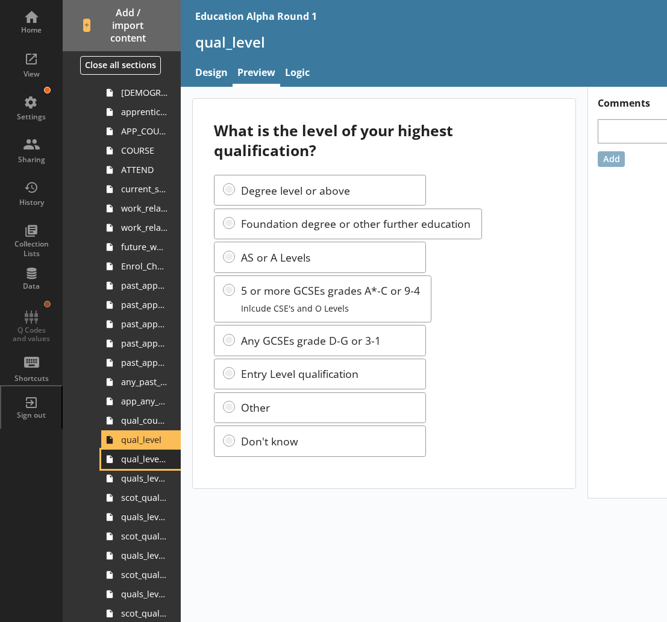
click at [139, 455] on span "qual_level_scot" at bounding box center [144, 458] width 46 height 11
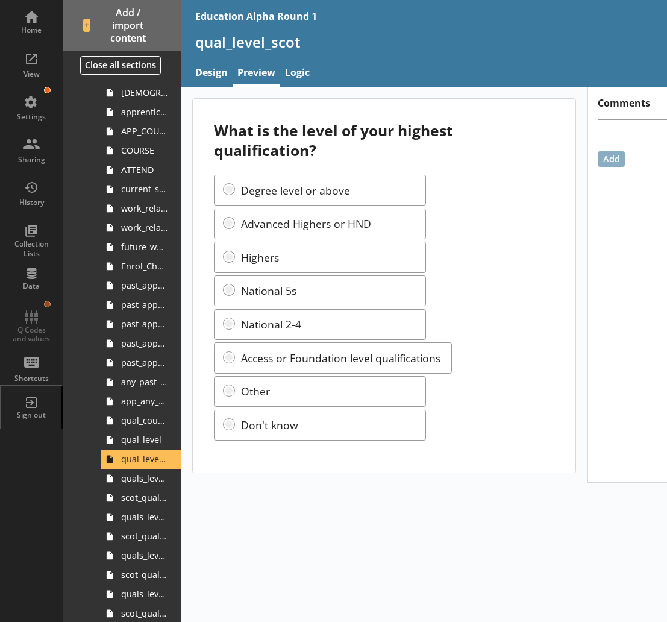
click at [392, 537] on div "What is the level of your highest qualification? Degree level or above Advanced…" at bounding box center [452, 354] width 542 height 535
click at [140, 437] on span "qual_level" at bounding box center [144, 439] width 46 height 11
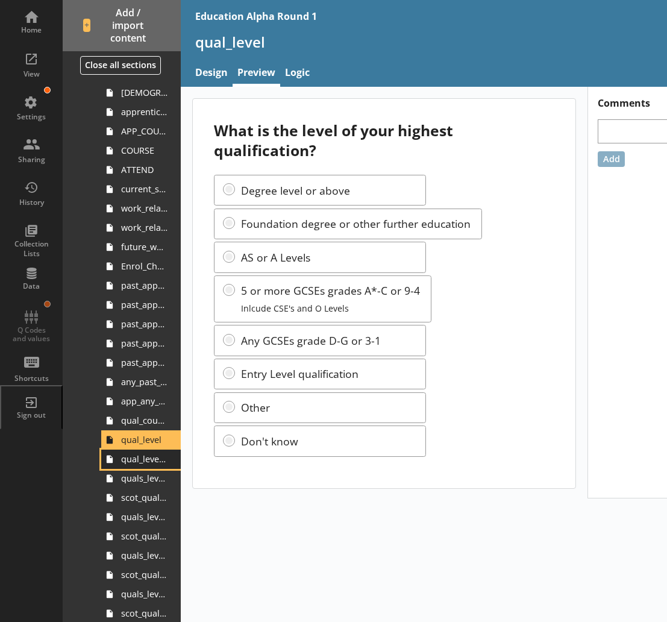
click at [146, 465] on link "qual_level_scot" at bounding box center [141, 458] width 80 height 19
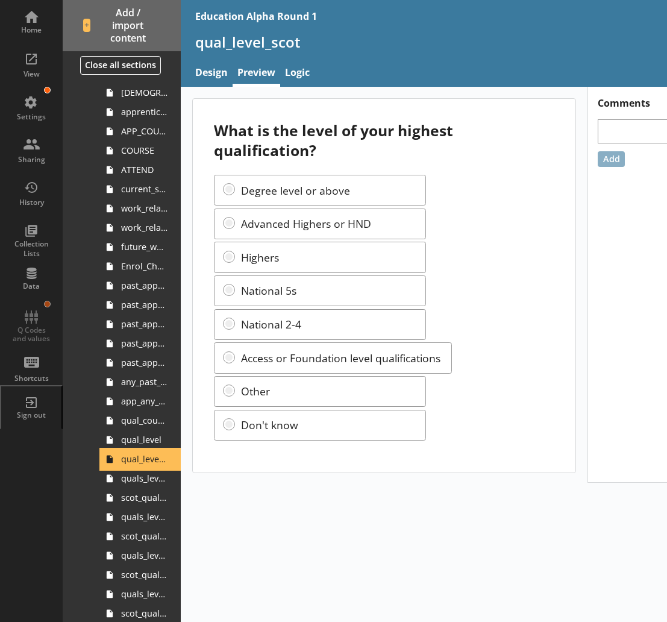
click at [131, 460] on span "qual_level_scot" at bounding box center [144, 458] width 46 height 11
click at [218, 76] on link "Design" at bounding box center [211, 74] width 42 height 26
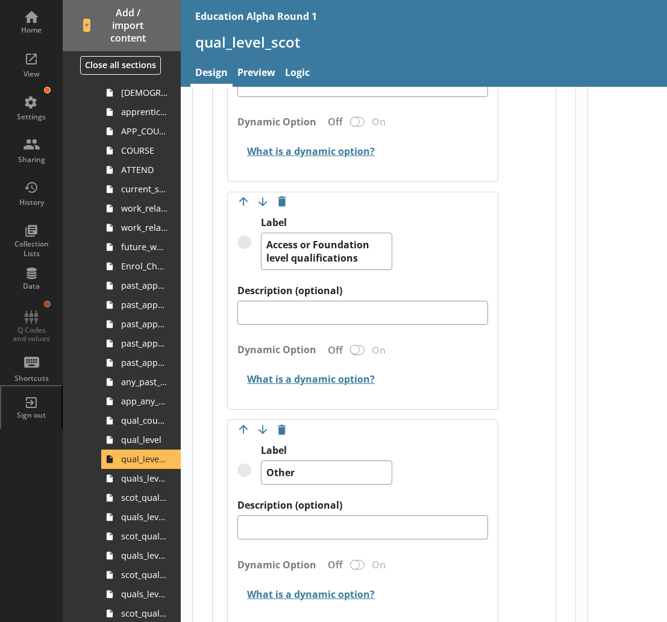
scroll to position [1447, 0]
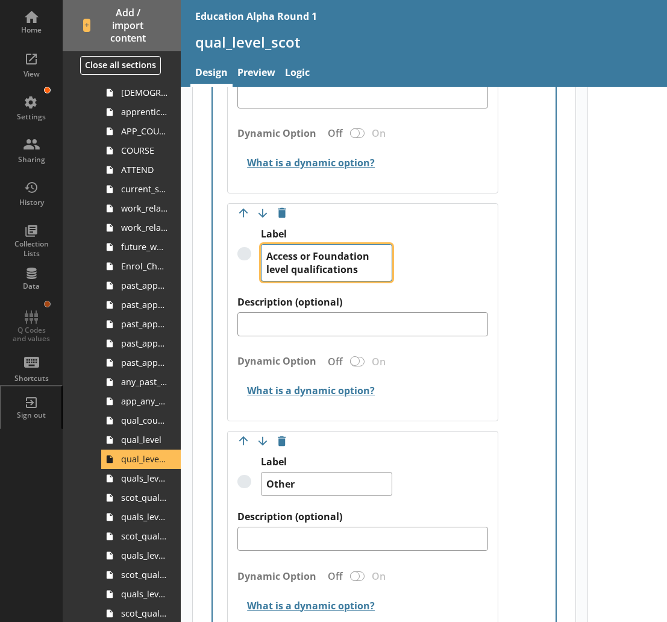
click at [358, 260] on textarea "Access or Foundation level qualifications" at bounding box center [326, 262] width 131 height 37
click at [364, 281] on textarea "Access or Foundation level qualifications" at bounding box center [326, 262] width 131 height 37
type textarea "x"
type textarea "Access or Foundation level qualification"
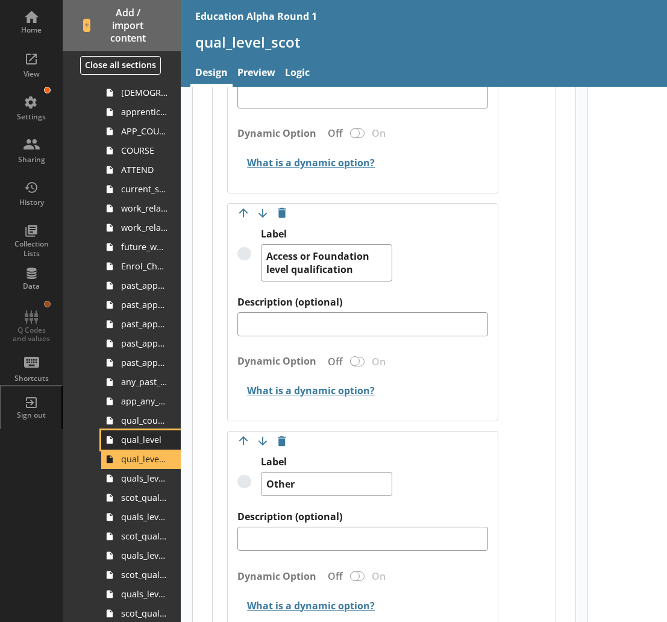
click at [140, 446] on link "qual_level" at bounding box center [141, 439] width 80 height 19
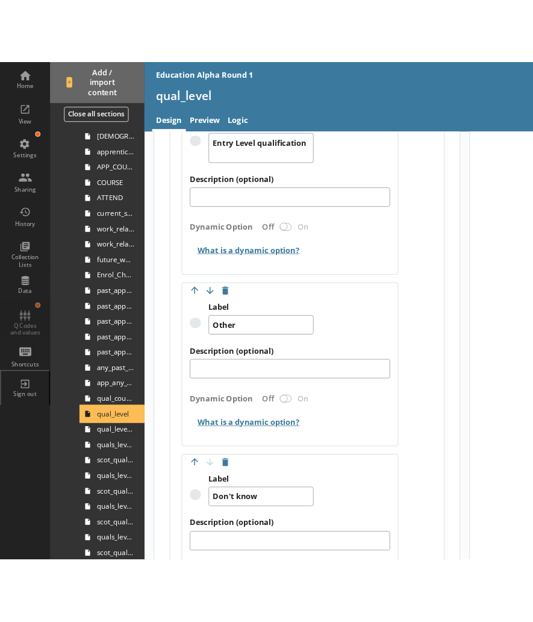
scroll to position [1662, 0]
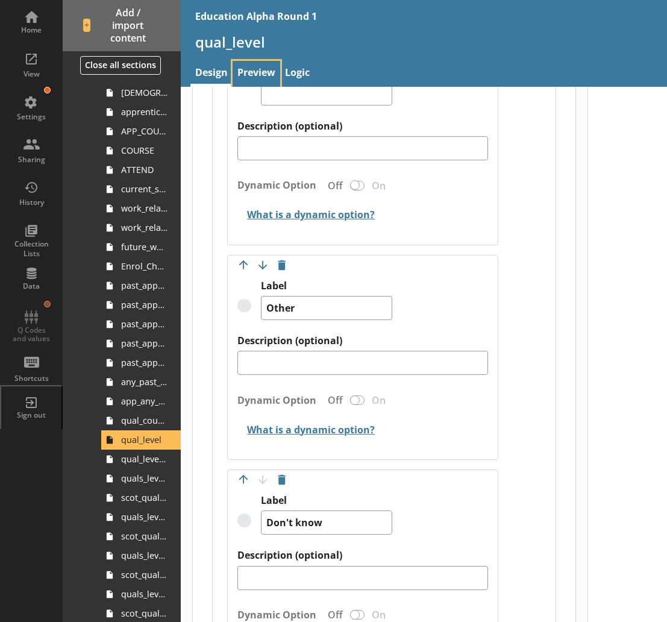
click at [253, 72] on link "Preview" at bounding box center [256, 74] width 48 height 26
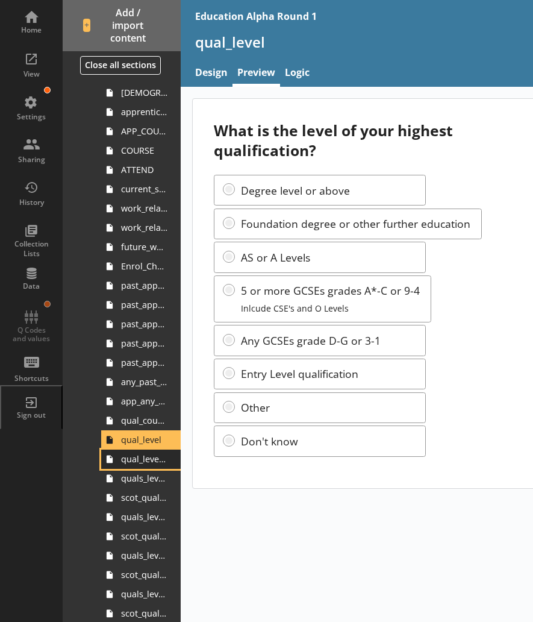
click at [132, 464] on span "qual_level_scot" at bounding box center [144, 458] width 46 height 11
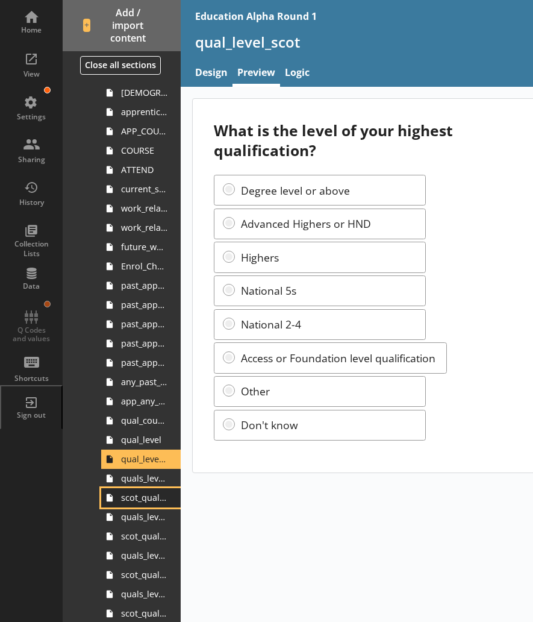
click at [136, 490] on link "scot_quals_level_6plus" at bounding box center [141, 497] width 80 height 19
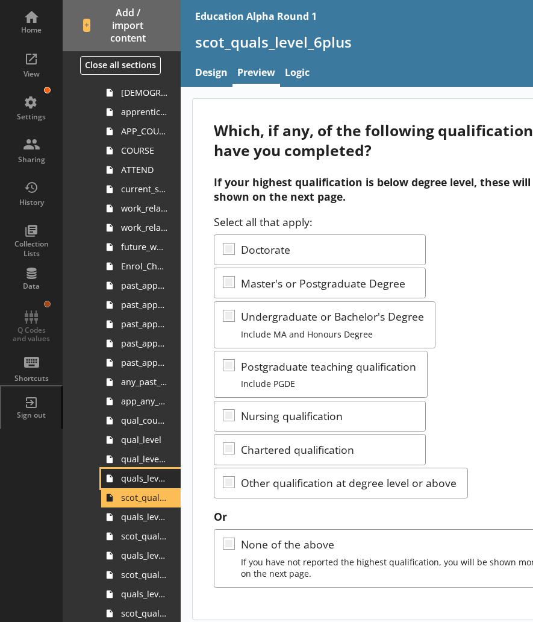
click at [125, 479] on span "quals_level_6plus" at bounding box center [144, 477] width 46 height 11
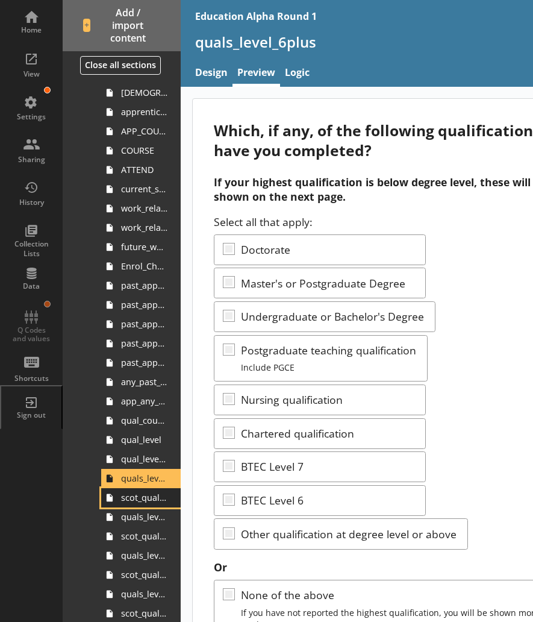
click at [143, 501] on span "scot_quals_level_6plus" at bounding box center [144, 496] width 46 height 11
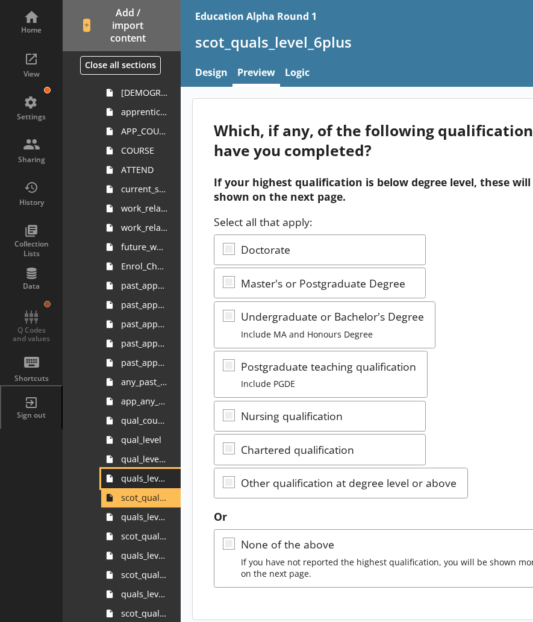
click at [131, 478] on span "quals_level_6plus" at bounding box center [144, 477] width 46 height 11
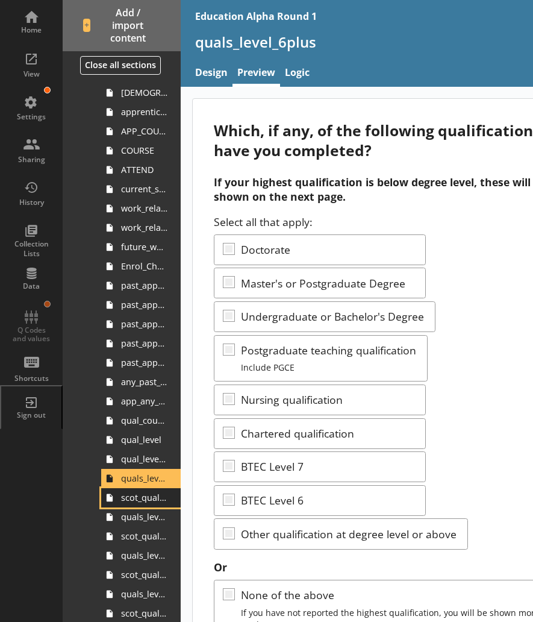
click at [132, 494] on span "scot_quals_level_6plus" at bounding box center [144, 496] width 46 height 11
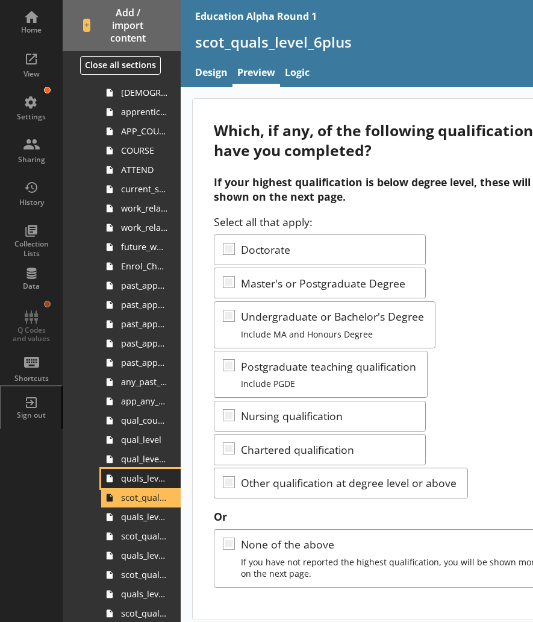
click at [131, 480] on span "quals_level_6plus" at bounding box center [144, 477] width 46 height 11
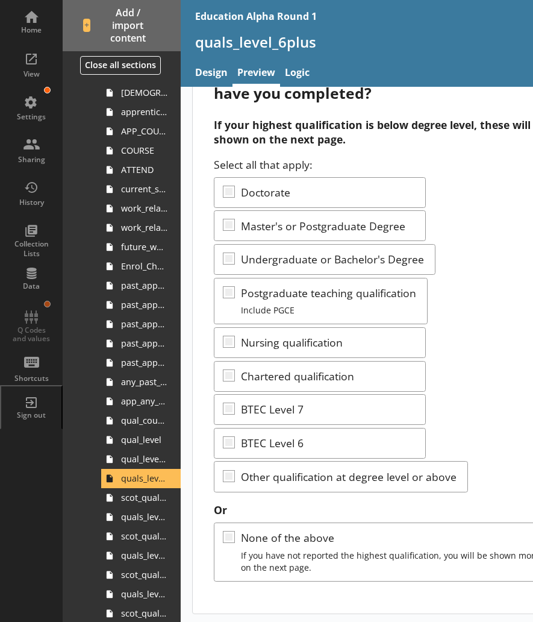
scroll to position [58, 0]
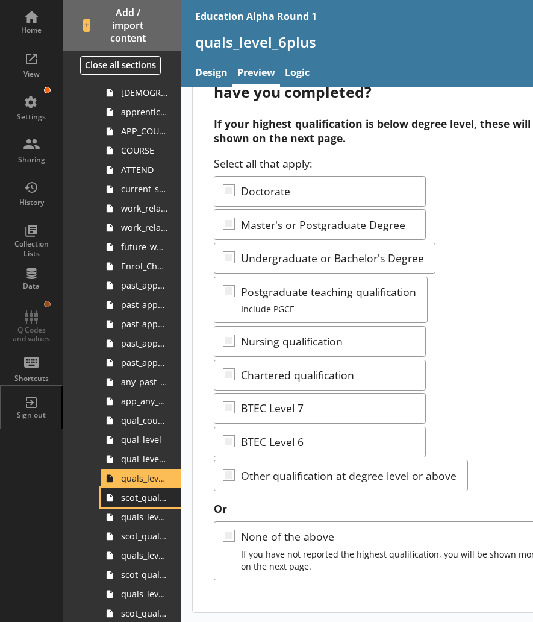
click at [131, 496] on span "scot_quals_level_6plus" at bounding box center [144, 496] width 46 height 11
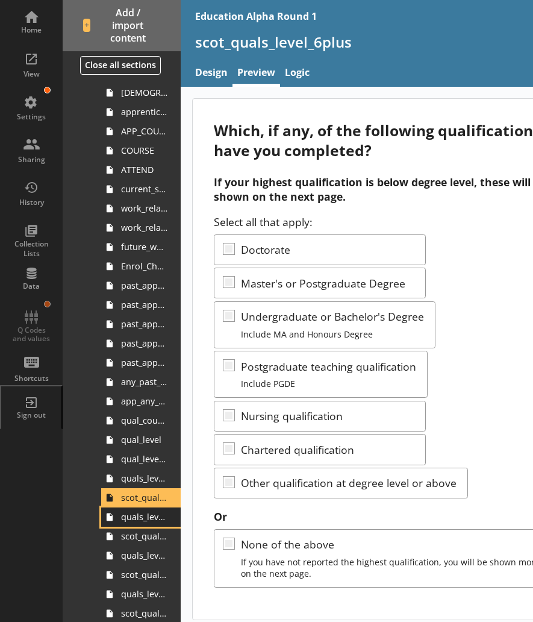
click at [126, 516] on span "quals_level_6plus_other" at bounding box center [144, 516] width 46 height 11
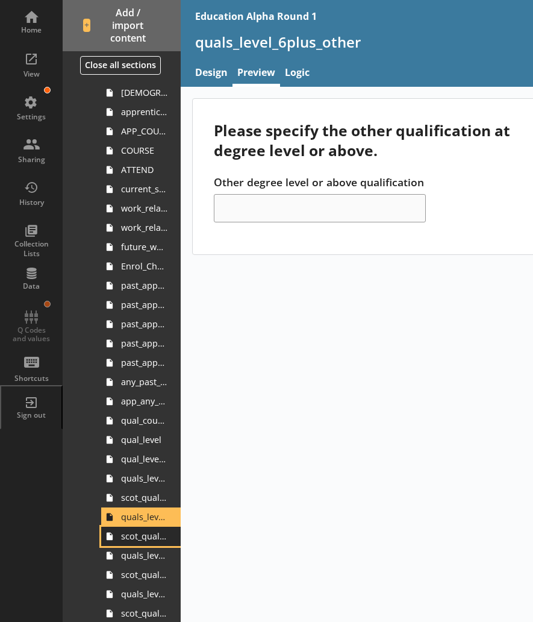
click at [133, 542] on link "scot_quals_level_6plus_other" at bounding box center [141, 535] width 80 height 19
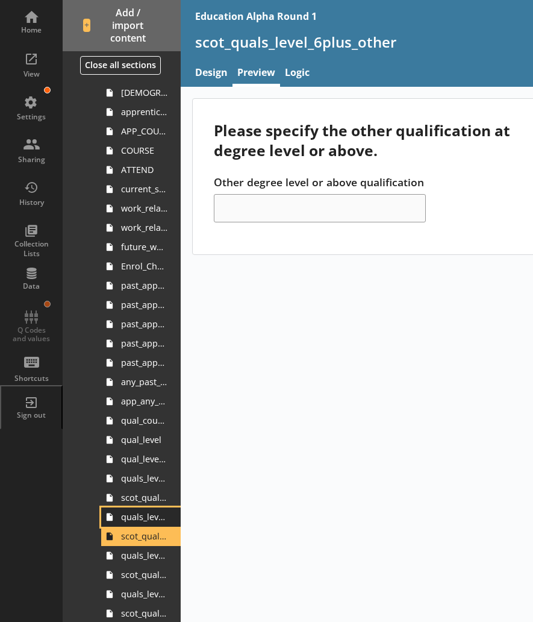
click at [126, 513] on span "quals_level_6plus_other" at bounding box center [144, 516] width 46 height 11
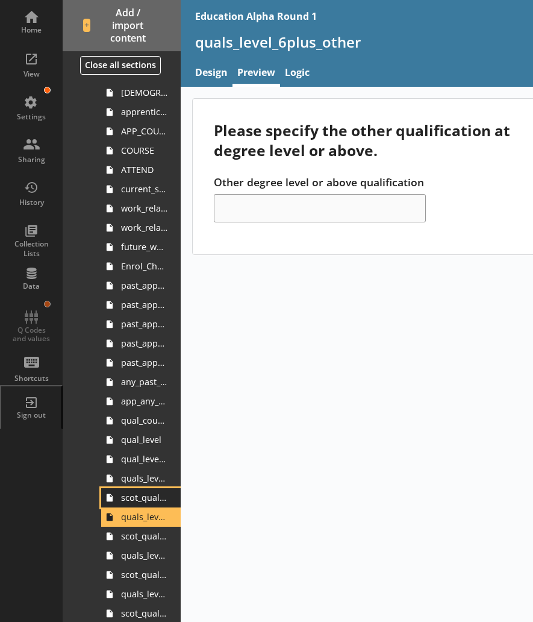
click at [133, 496] on span "scot_quals_level_6plus" at bounding box center [144, 496] width 46 height 11
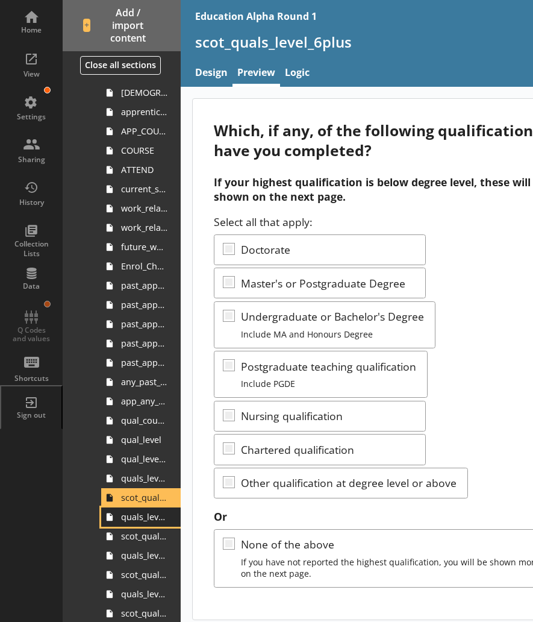
click at [130, 523] on link "quals_level_6plus_other" at bounding box center [141, 516] width 80 height 19
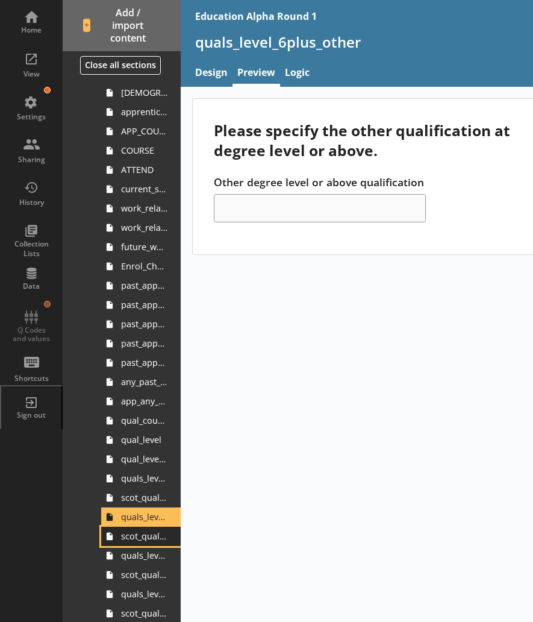
click at [134, 531] on span "scot_quals_level_6plus_other" at bounding box center [144, 535] width 46 height 11
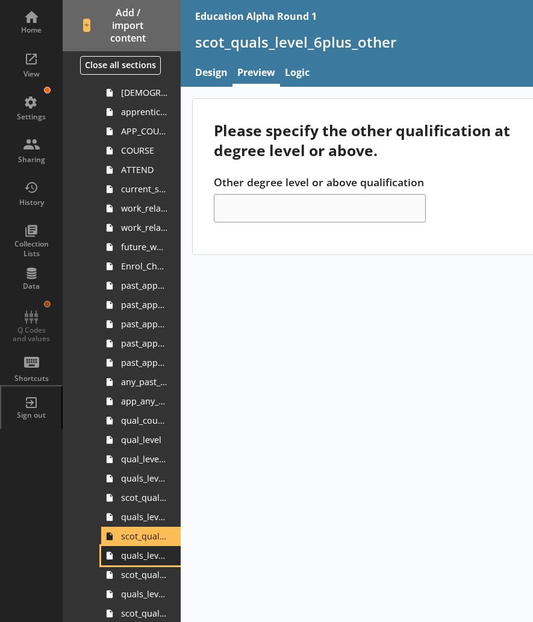
click at [139, 553] on span "quals_level_4_5" at bounding box center [144, 554] width 46 height 11
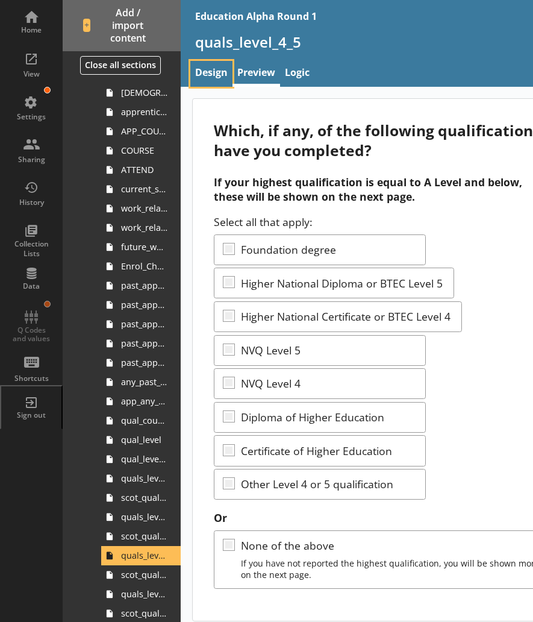
click at [219, 67] on link "Design" at bounding box center [211, 74] width 42 height 26
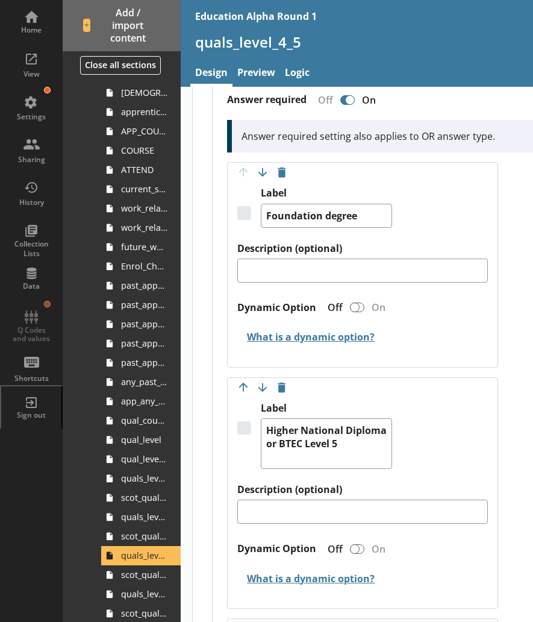
scroll to position [738, 0]
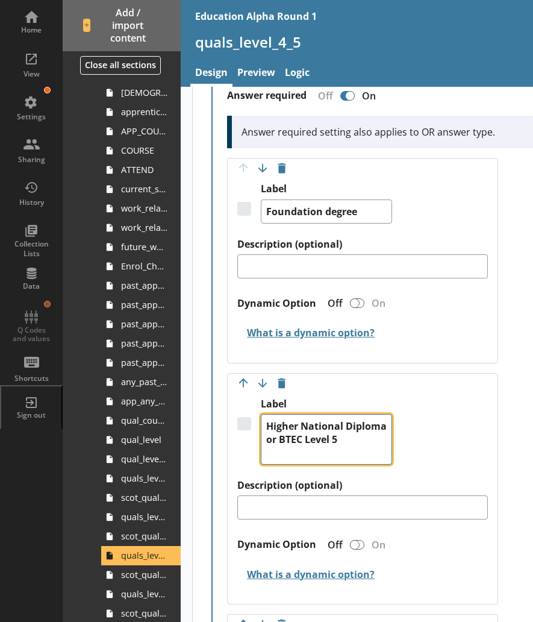
drag, startPoint x: 305, startPoint y: 452, endPoint x: 237, endPoint y: 432, distance: 71.1
click at [237, 432] on div "Label Higher National Diploma or BTEC Level 5" at bounding box center [362, 438] width 250 height 81
type textarea "x"
type textarea "H or BTEC Level 5"
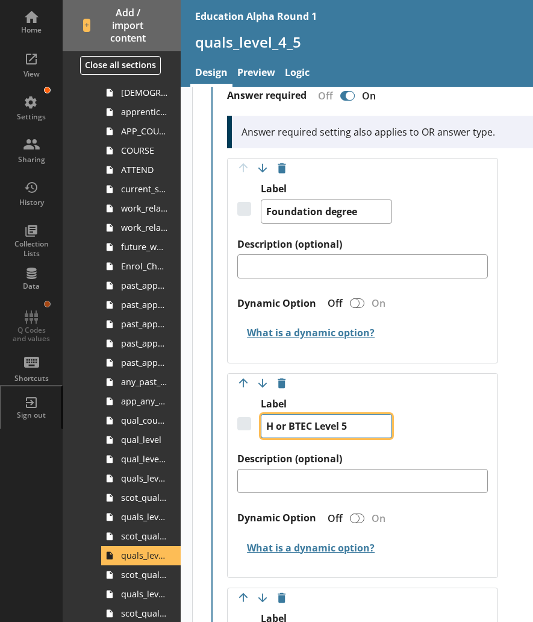
type textarea "x"
type textarea "HN or BTEC Level 5"
type textarea "x"
type textarea "HND or BTEC Level 5"
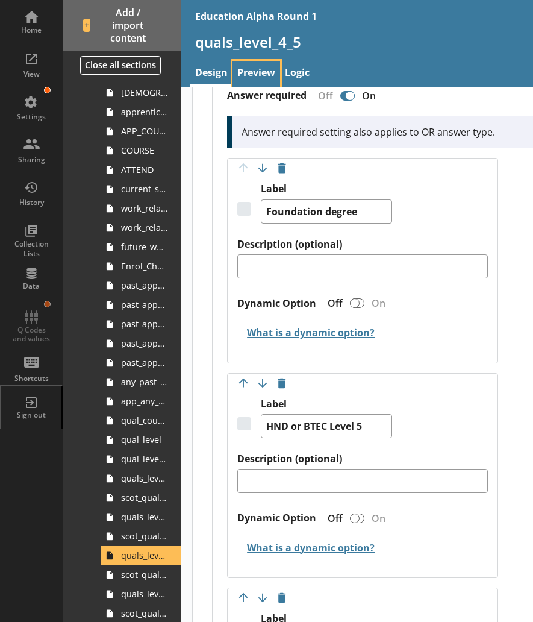
click at [244, 80] on link "Preview" at bounding box center [256, 74] width 48 height 26
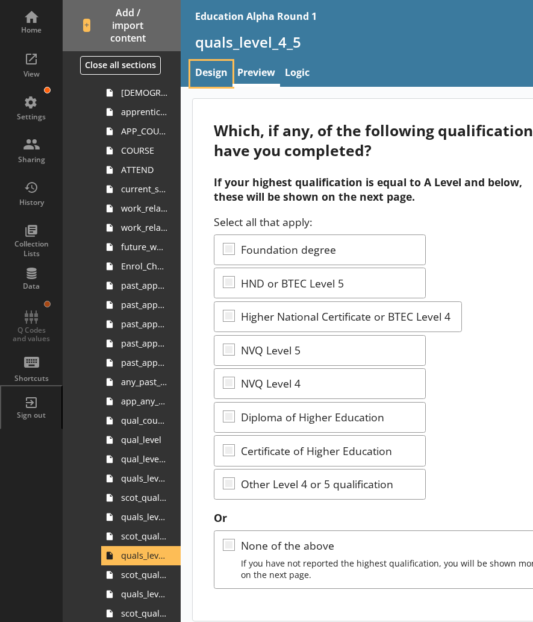
click at [214, 80] on link "Design" at bounding box center [211, 74] width 42 height 26
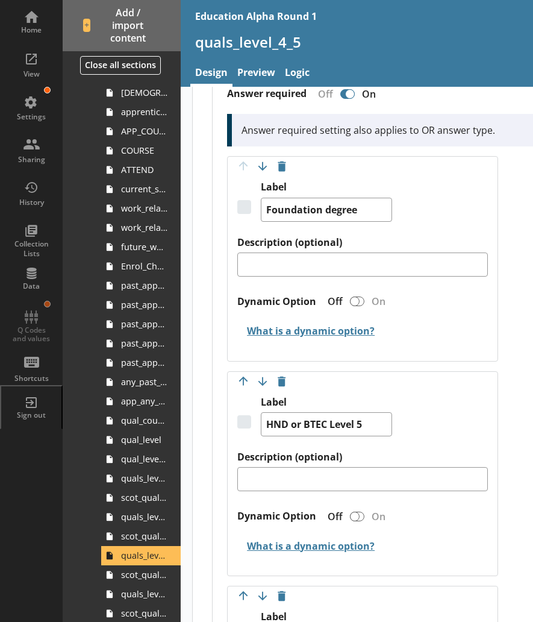
scroll to position [790, 0]
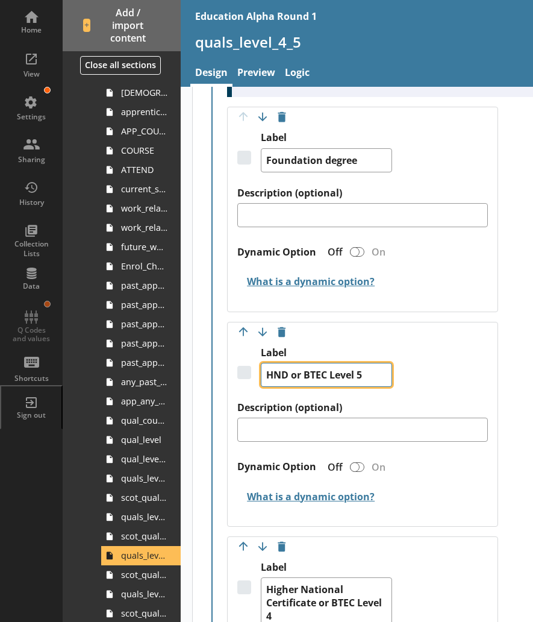
click at [286, 387] on textarea "HND or BTEC Level 5" at bounding box center [326, 375] width 131 height 24
type textarea "x"
type textarea "HN or BTEC Level 5"
type textarea "x"
type textarea "HNC or BTEC Level 5"
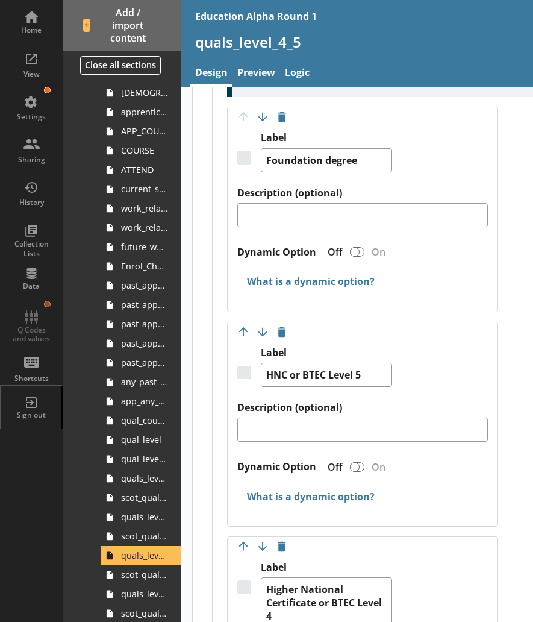
click at [267, 66] on link "Preview" at bounding box center [256, 74] width 48 height 26
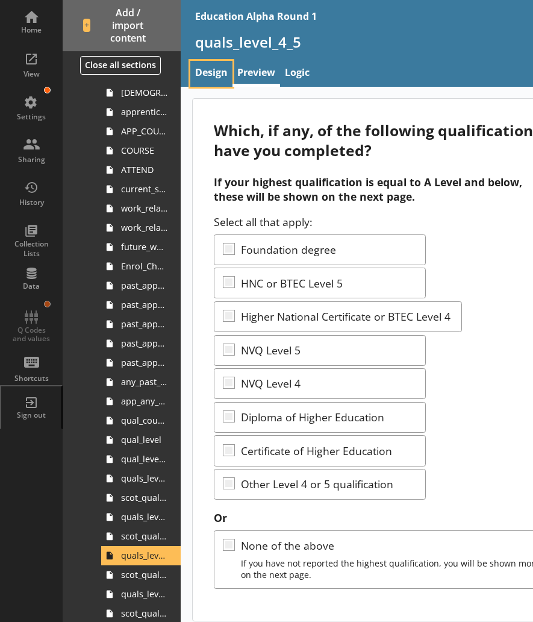
click at [220, 73] on link "Design" at bounding box center [211, 74] width 42 height 26
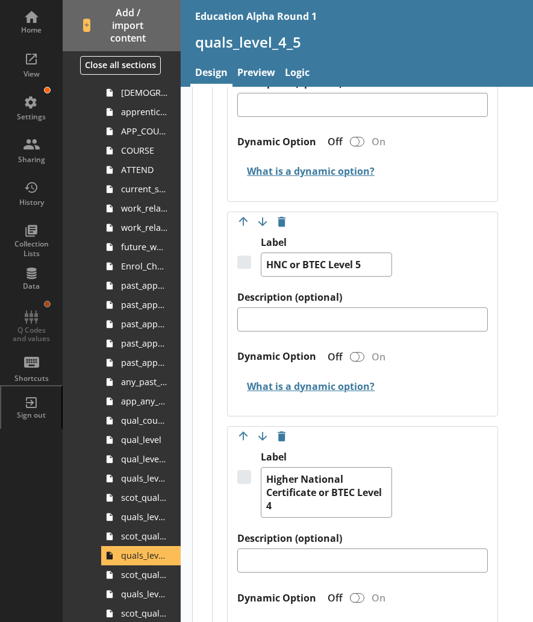
scroll to position [900, 0]
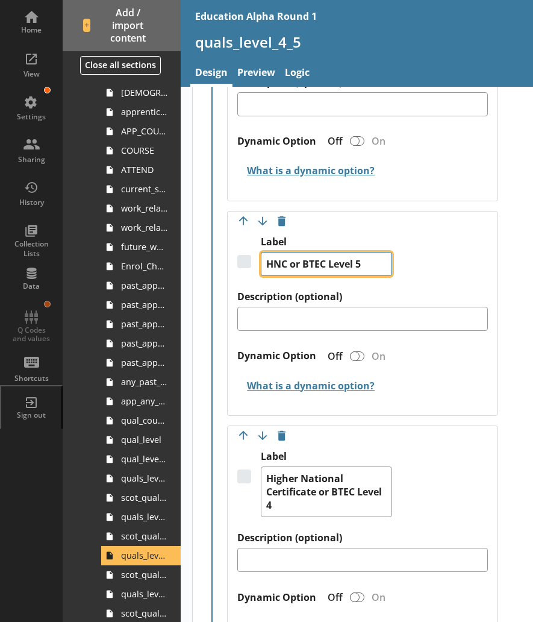
click at [285, 273] on textarea "HNC or BTEC Level 5" at bounding box center [326, 264] width 131 height 24
type textarea "x"
type textarea "HN or BTEC Level 5"
type textarea "x"
type textarea "HND or BTEC Level 5"
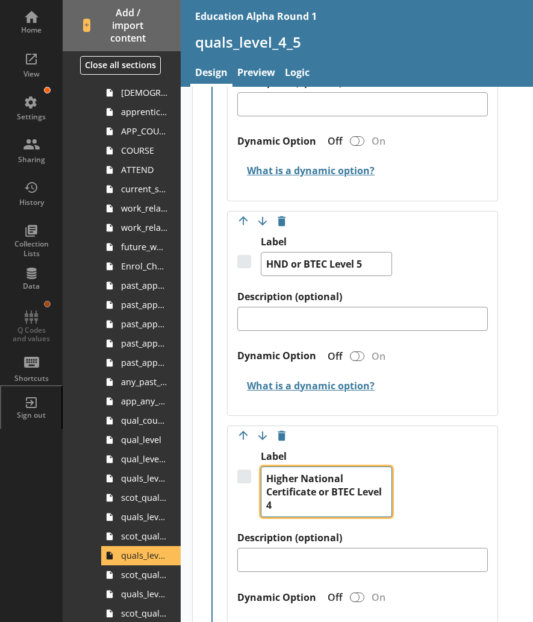
drag, startPoint x: 316, startPoint y: 502, endPoint x: 199, endPoint y: 487, distance: 117.9
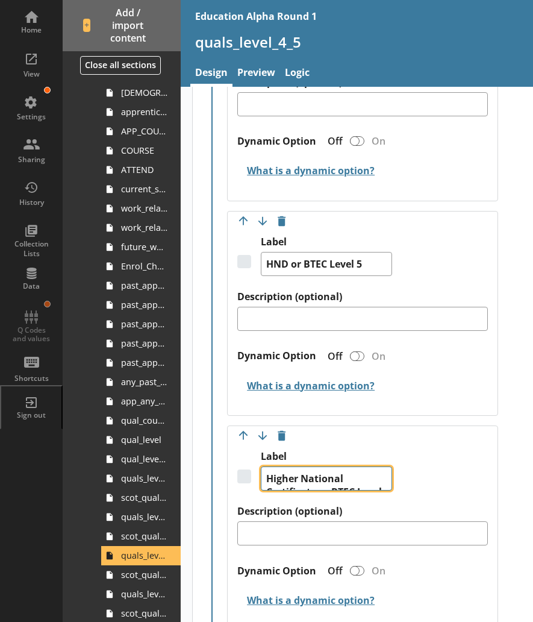
type textarea "x"
type textarea "H or BTEC Level 4"
type textarea "x"
type textarea "HN or BTEC Level 4"
type textarea "x"
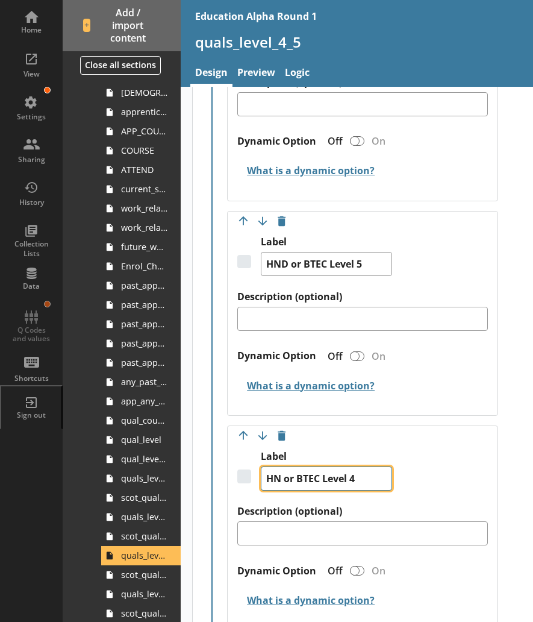
type textarea "HNC or BTEC Level 4"
type textarea "x"
type textarea "HNC or BTEC Level 4"
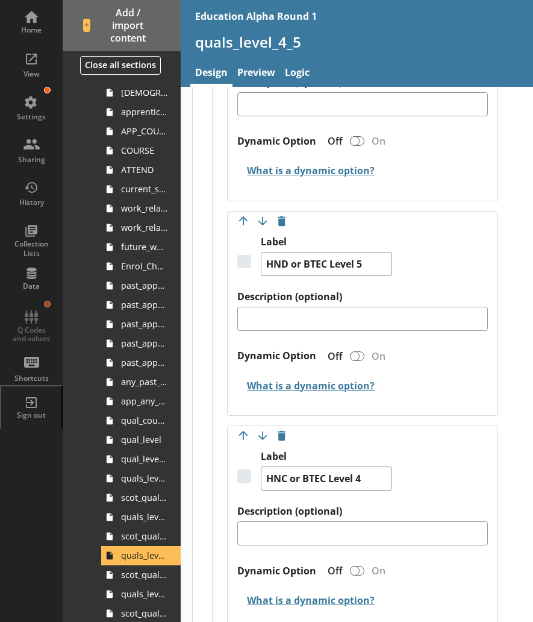
click at [467, 493] on div "Label HNC or BTEC Level 4" at bounding box center [362, 477] width 250 height 55
click at [269, 61] on link "Preview" at bounding box center [256, 74] width 48 height 26
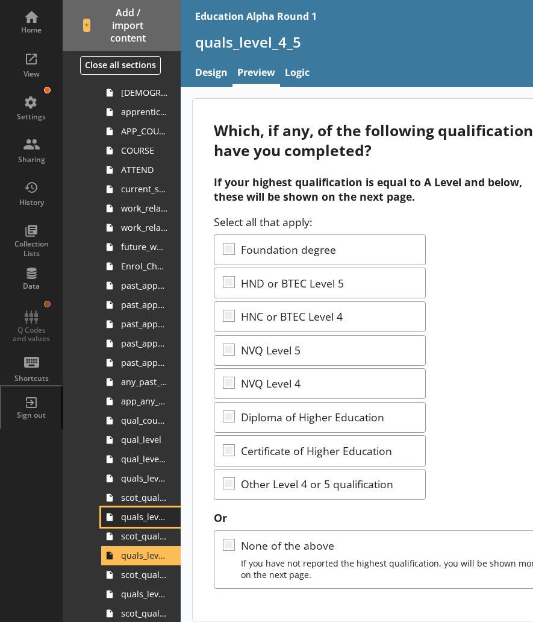
click at [140, 519] on span "quals_level_6plus_other" at bounding box center [144, 516] width 46 height 11
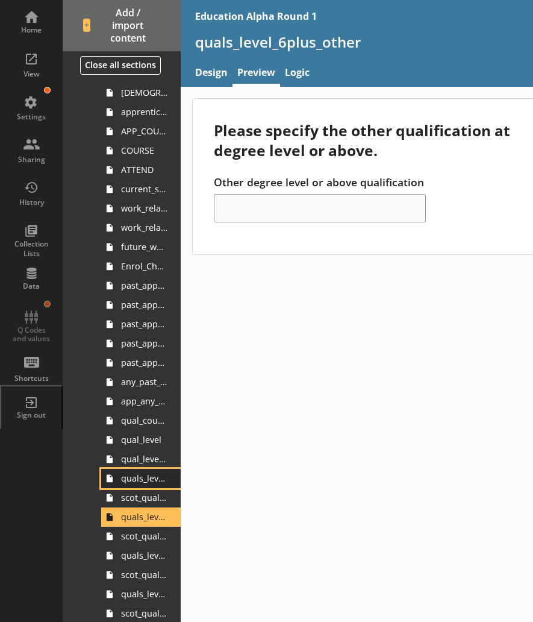
click at [133, 481] on span "quals_level_6plus" at bounding box center [144, 477] width 46 height 11
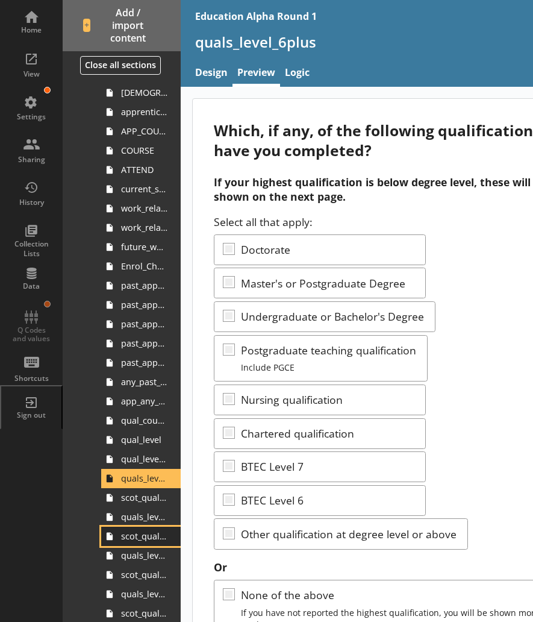
click at [136, 536] on span "scot_quals_level_6plus_other" at bounding box center [144, 535] width 46 height 11
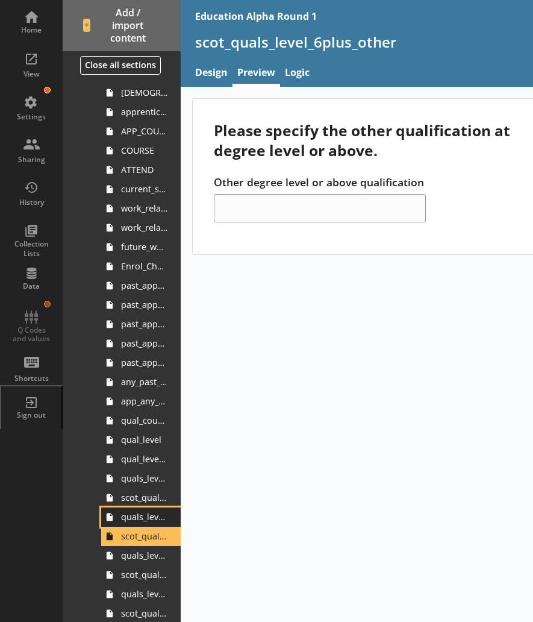
click at [141, 519] on span "quals_level_6plus_other" at bounding box center [144, 516] width 46 height 11
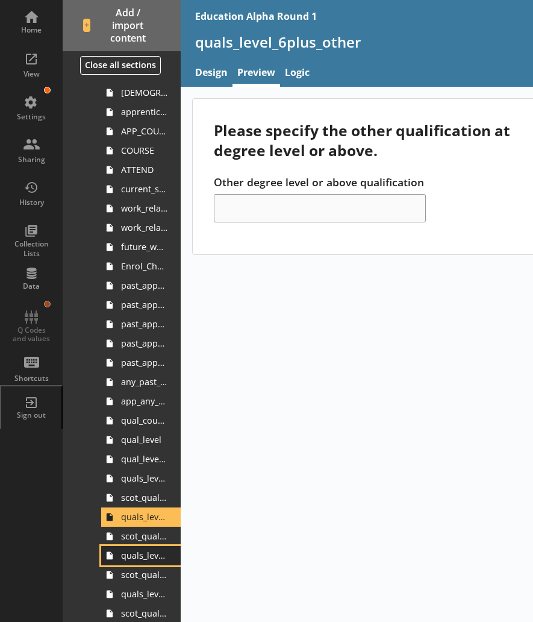
click at [140, 546] on link "quals_level_4_5" at bounding box center [141, 555] width 80 height 19
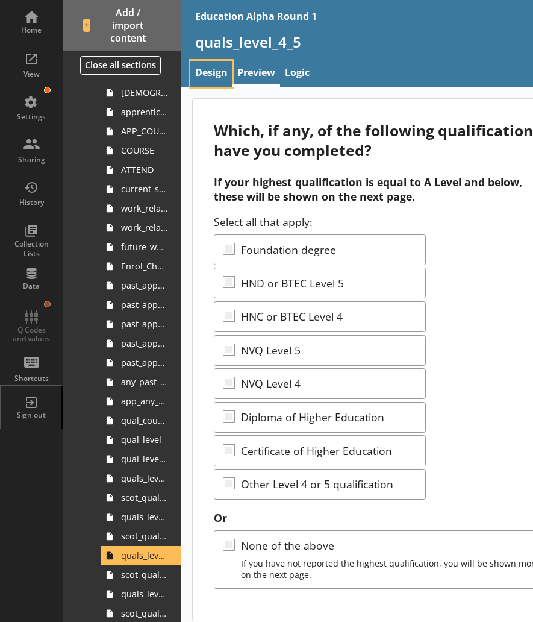
click at [216, 81] on link "Design" at bounding box center [211, 74] width 42 height 26
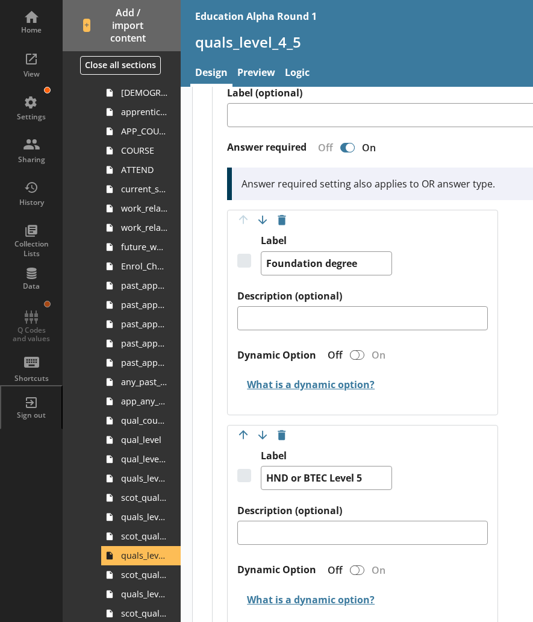
scroll to position [689, 0]
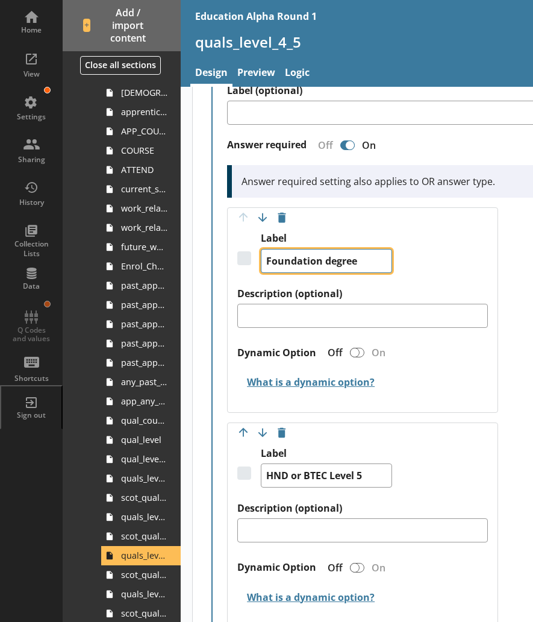
click at [328, 272] on textarea "Foundation degree" at bounding box center [326, 261] width 131 height 24
type textarea "x"
type textarea "Foundation egree"
type textarea "x"
type textarea "Foundation Degree"
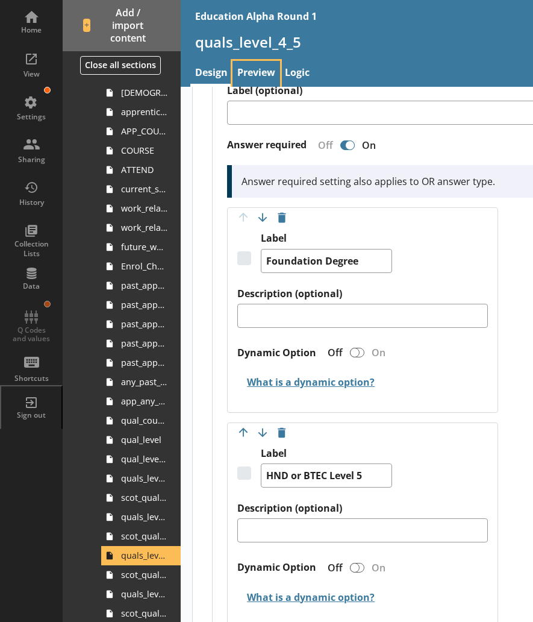
click at [268, 67] on link "Preview" at bounding box center [256, 74] width 48 height 26
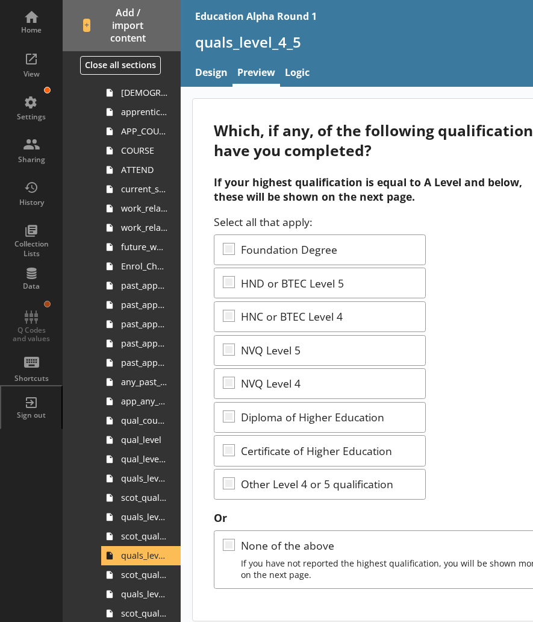
scroll to position [342, 0]
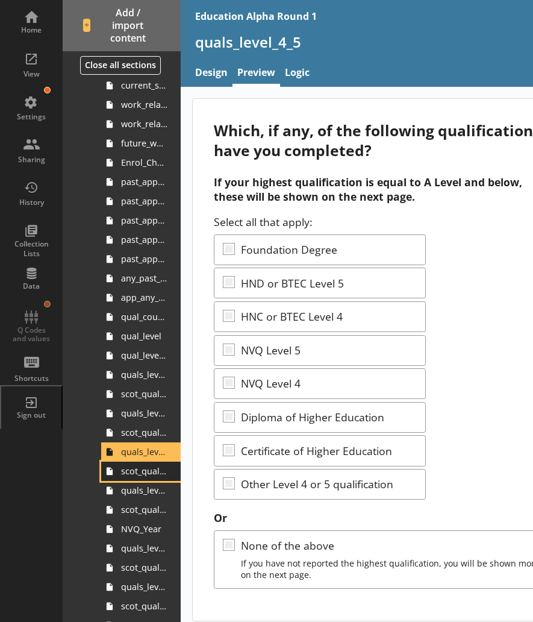
click at [125, 471] on span "scot_quals_level_4_5" at bounding box center [144, 470] width 46 height 11
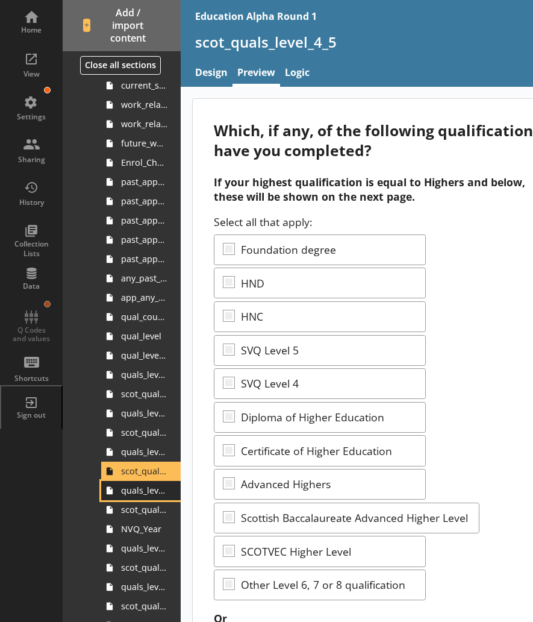
click at [137, 488] on span "quals_level_4_5_other" at bounding box center [144, 489] width 46 height 11
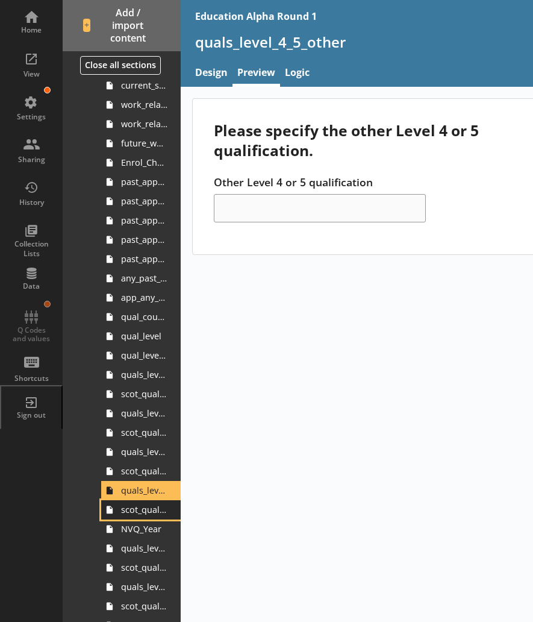
click at [125, 514] on span "scot_quals_level_4_5_other" at bounding box center [144, 509] width 46 height 11
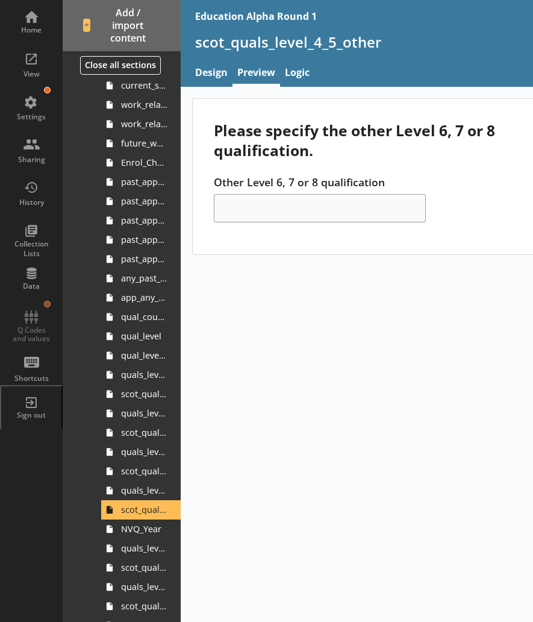
click at [332, 474] on div "Please specify the other Level 6, 7 or 8 qualification. Other Level 6, 7 or 8 q…" at bounding box center [452, 354] width 542 height 535
click at [131, 528] on span "NVQ_Year" at bounding box center [144, 528] width 46 height 11
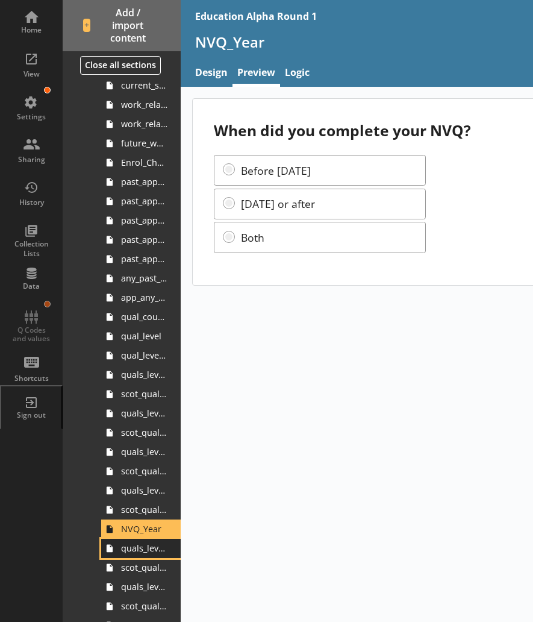
click at [121, 550] on span "quals_level_3" at bounding box center [144, 547] width 46 height 11
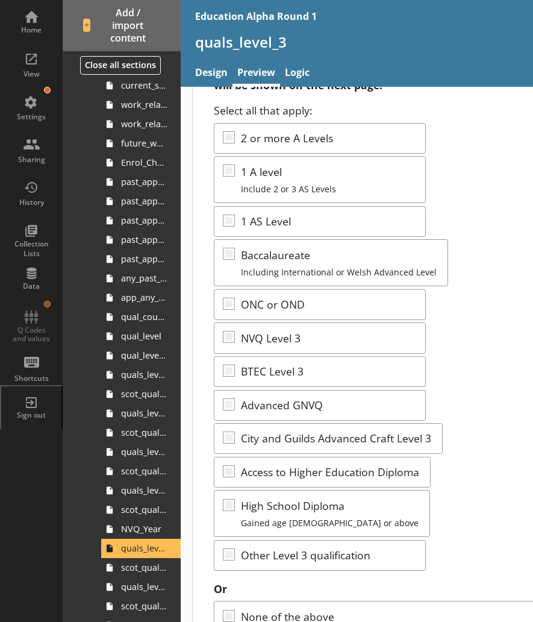
scroll to position [126, 0]
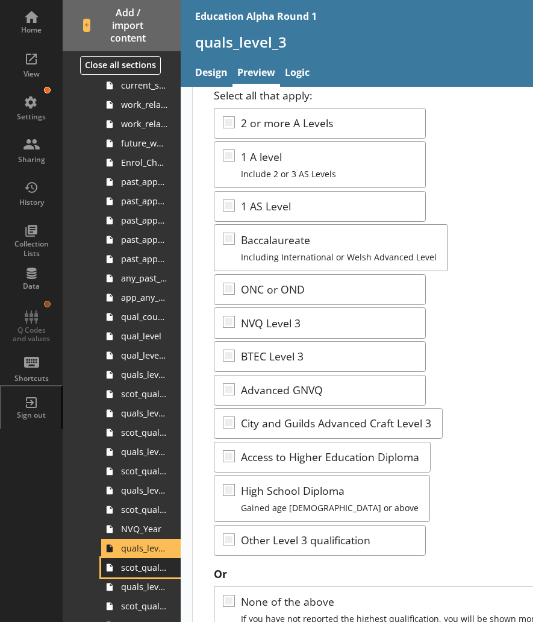
click at [131, 568] on span "scot_quals_level_3" at bounding box center [144, 566] width 46 height 11
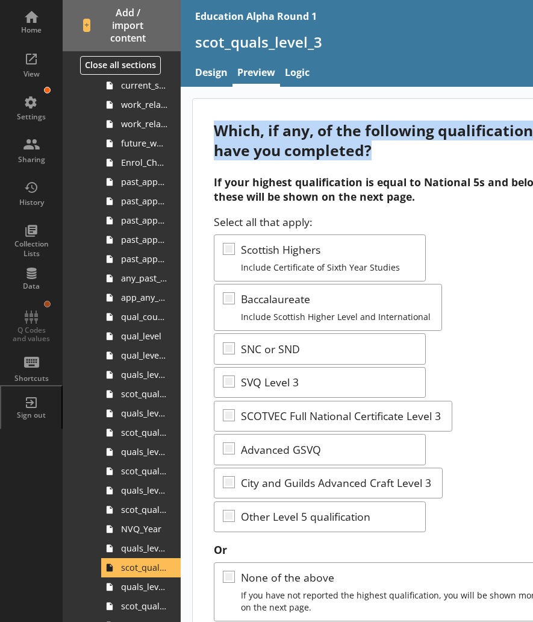
drag, startPoint x: 379, startPoint y: 154, endPoint x: 197, endPoint y: 128, distance: 184.4
click at [197, 128] on div "Which, if any, of the following qualifications have you completed? If your high…" at bounding box center [384, 376] width 382 height 554
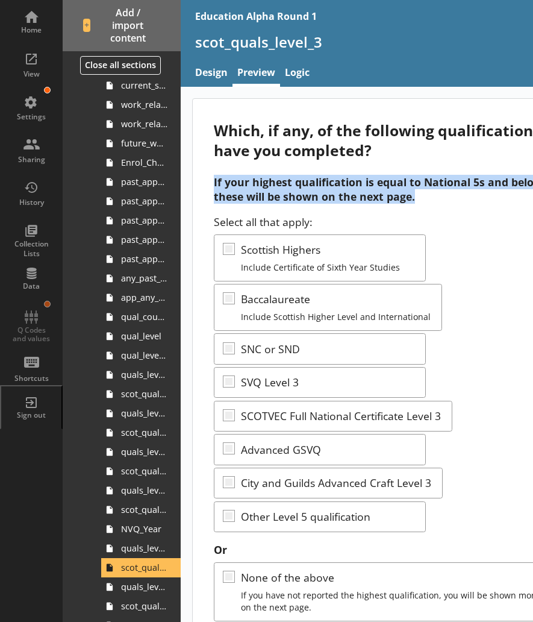
drag, startPoint x: 420, startPoint y: 199, endPoint x: 213, endPoint y: 181, distance: 208.0
click at [213, 181] on div "Which, if any, of the following qualifications have you completed? If your high…" at bounding box center [384, 376] width 382 height 554
click at [126, 594] on link "quals_level_3_other" at bounding box center [141, 586] width 80 height 19
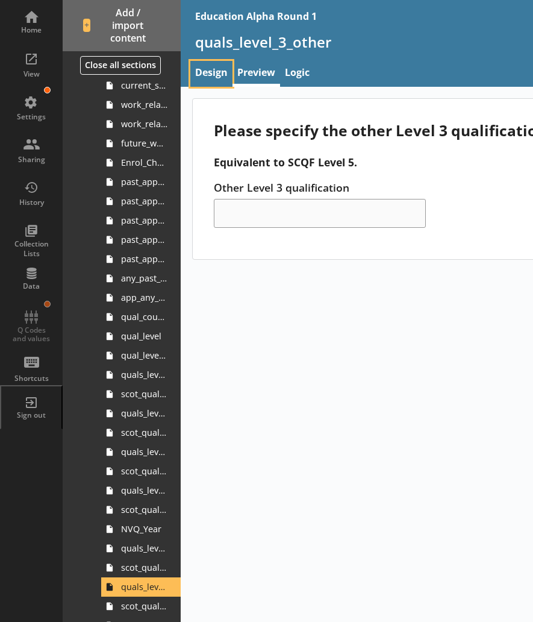
click at [213, 71] on link "Design" at bounding box center [211, 74] width 42 height 26
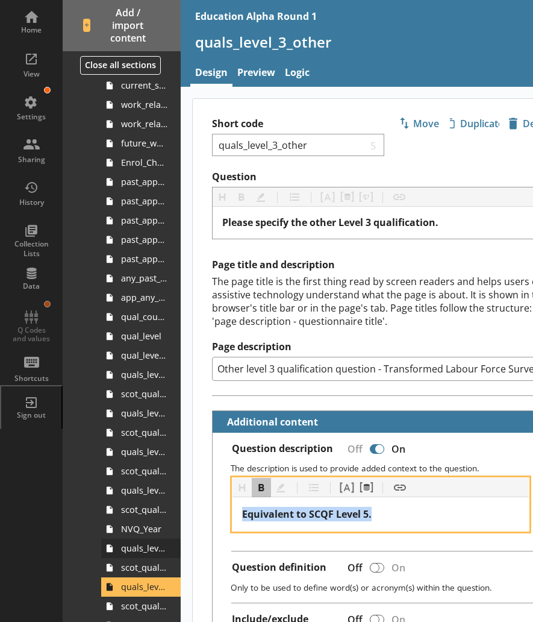
drag, startPoint x: 384, startPoint y: 517, endPoint x: 148, endPoint y: 541, distance: 236.7
click at [148, 541] on div "Home View Settings Sharing History Collection Lists Data Q Codes and values Sho…" at bounding box center [361, 311] width 723 height 622
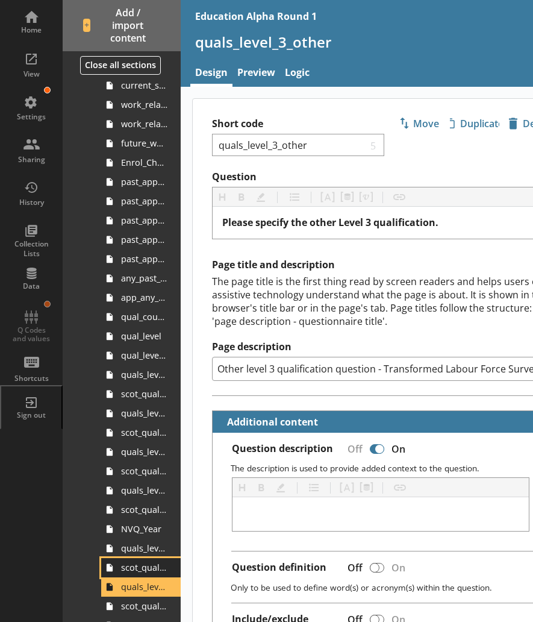
click at [130, 566] on span "scot_quals_level_3" at bounding box center [144, 566] width 46 height 11
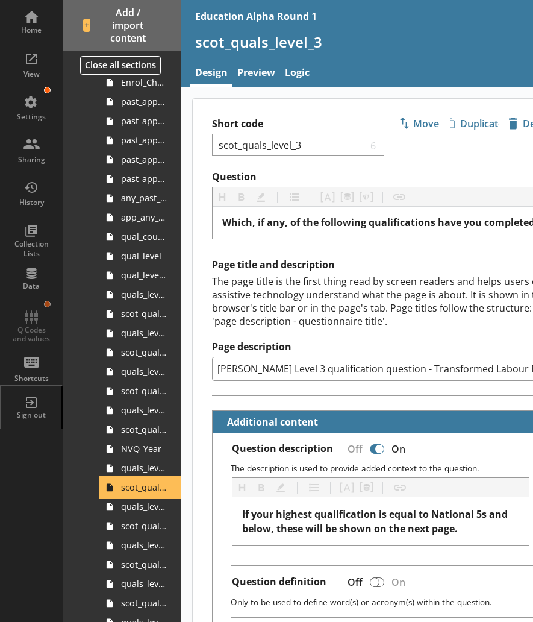
scroll to position [423, 0]
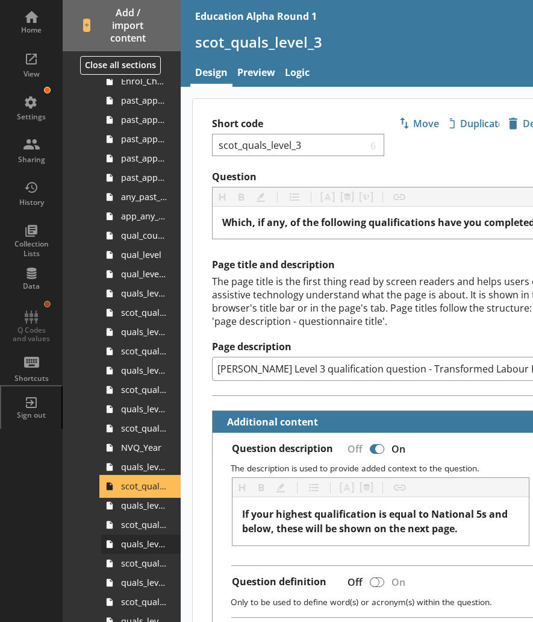
type textarea "x"
click at [143, 513] on link "quals_level_3_other Amount of errors: 1" at bounding box center [141, 505] width 80 height 19
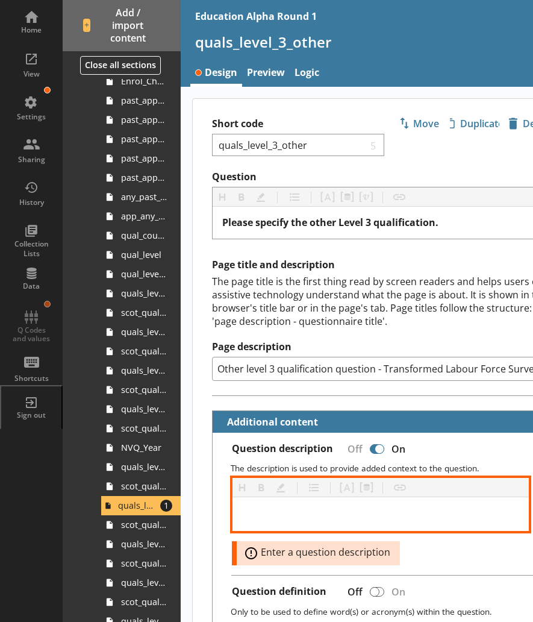
click at [352, 513] on div at bounding box center [380, 514] width 277 height 14
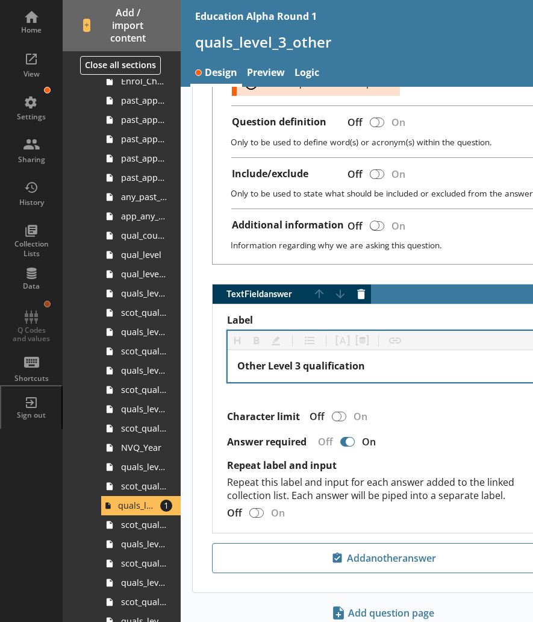
scroll to position [510, 0]
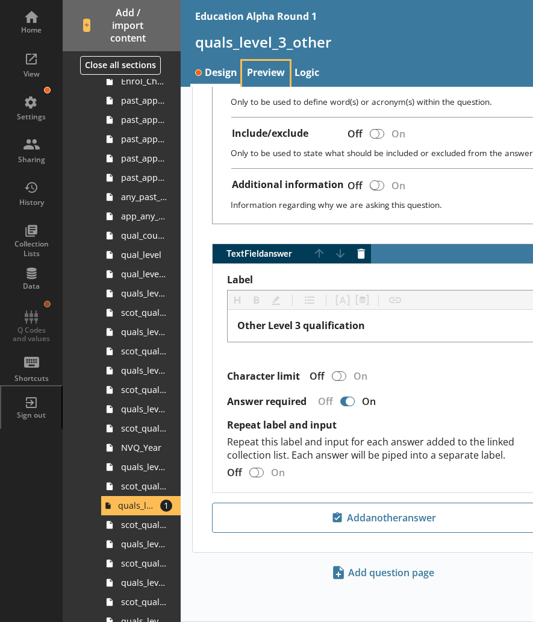
click at [267, 70] on link "Preview" at bounding box center [266, 74] width 48 height 26
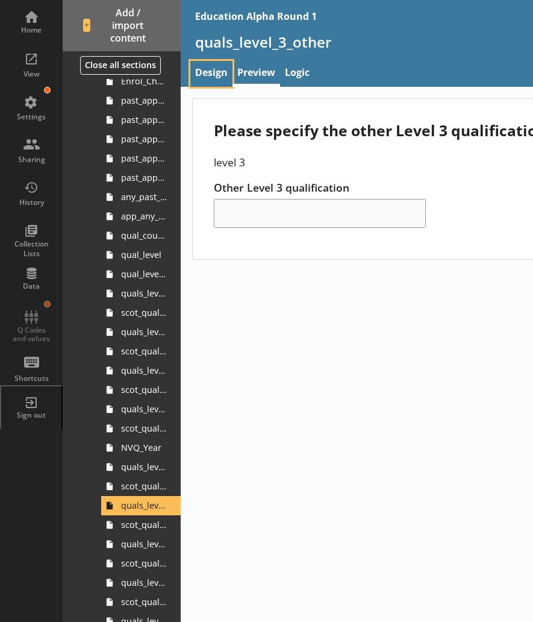
click at [217, 73] on link "Design" at bounding box center [211, 74] width 42 height 26
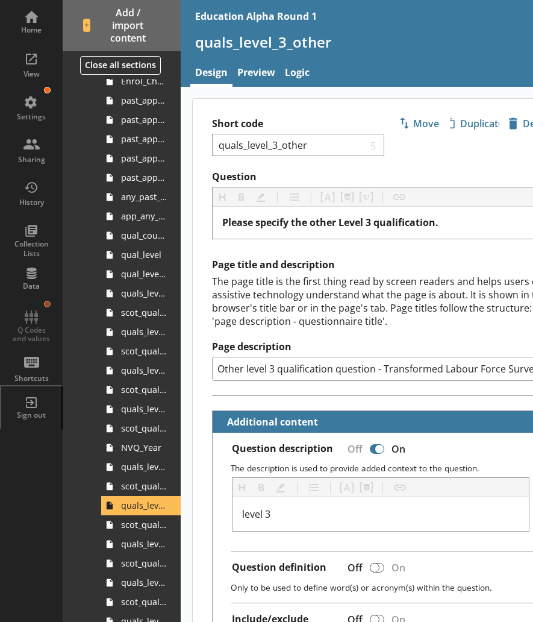
click at [376, 451] on div at bounding box center [380, 449] width 10 height 10
checkbox input "false"
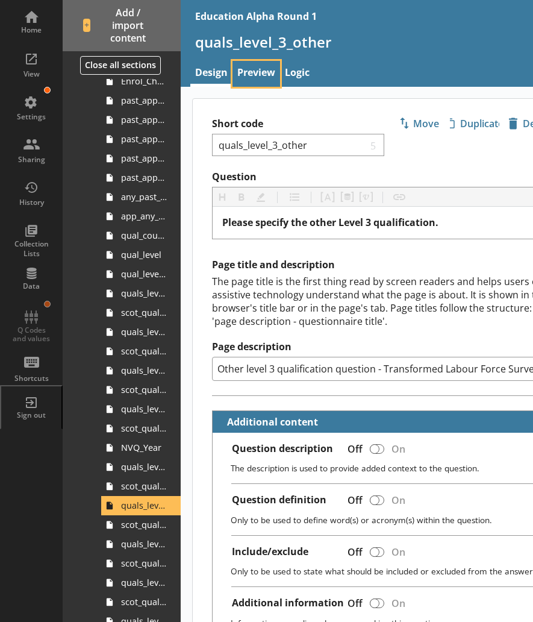
click at [265, 80] on link "Preview" at bounding box center [256, 74] width 48 height 26
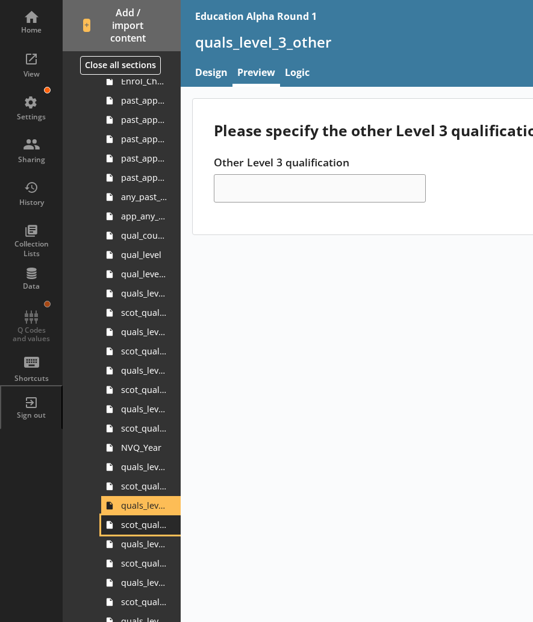
click at [129, 527] on span "scot_quals_level_3_other" at bounding box center [144, 524] width 46 height 11
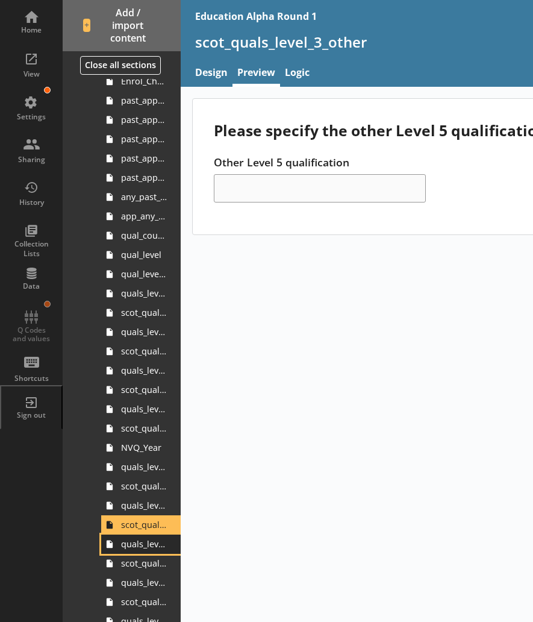
click at [135, 549] on span "quals_level_2" at bounding box center [144, 543] width 46 height 11
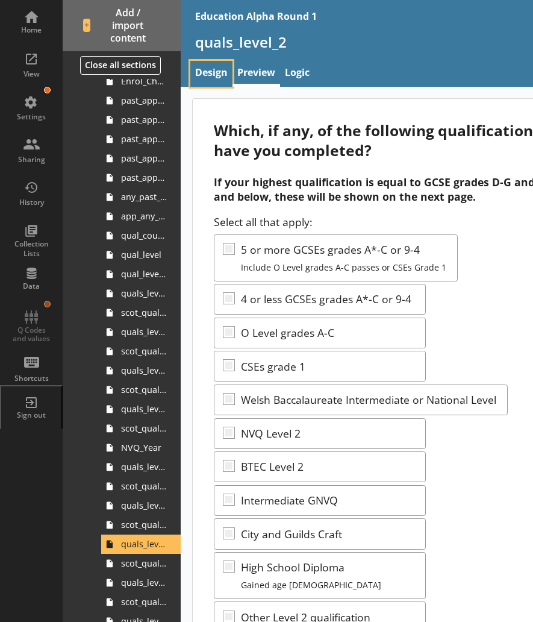
click at [215, 71] on link "Design" at bounding box center [211, 74] width 42 height 26
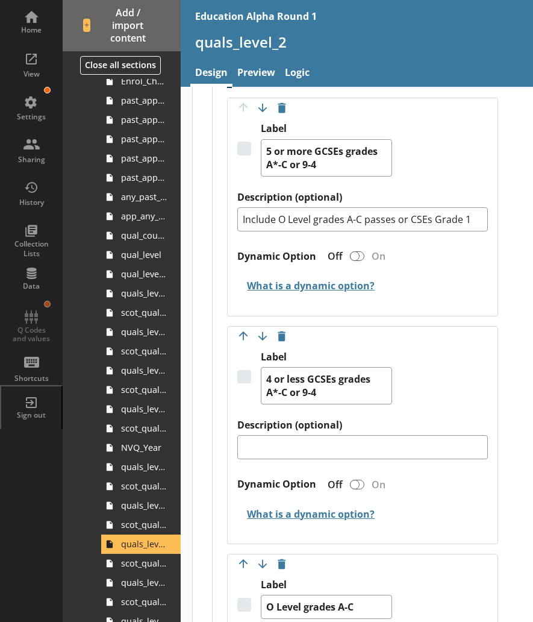
scroll to position [798, 0]
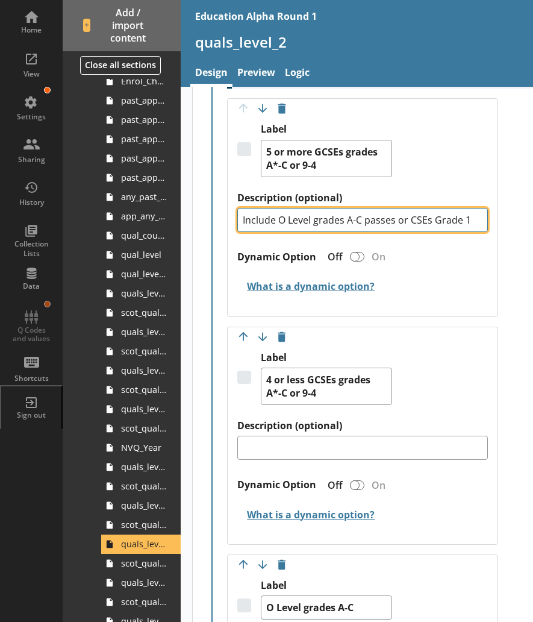
drag, startPoint x: 395, startPoint y: 248, endPoint x: 278, endPoint y: 247, distance: 116.2
click at [278, 232] on textarea "Include O Level grades A-C passes or CSEs Grade 1" at bounding box center [362, 220] width 250 height 24
type textarea "x"
type textarea "Include or CSEs Grade 1"
click at [278, 232] on textarea "Include or CSEs Grade 1" at bounding box center [362, 220] width 250 height 24
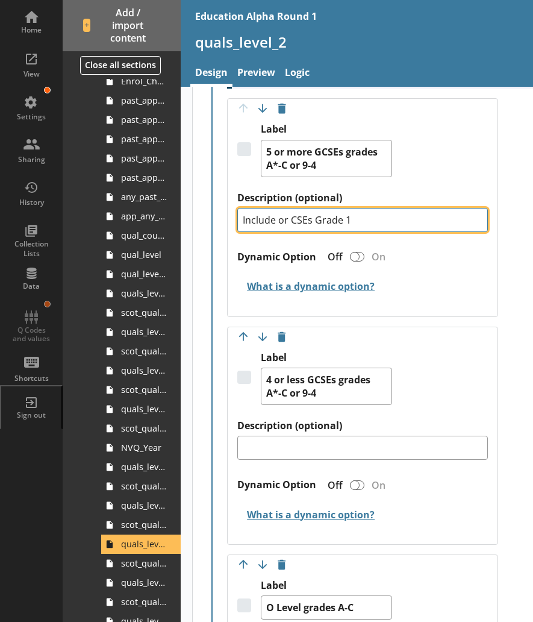
type textarea "x"
type textarea "Include r CSEs Grade 1"
type textarea "x"
type textarea "Include CSEs Grade 1"
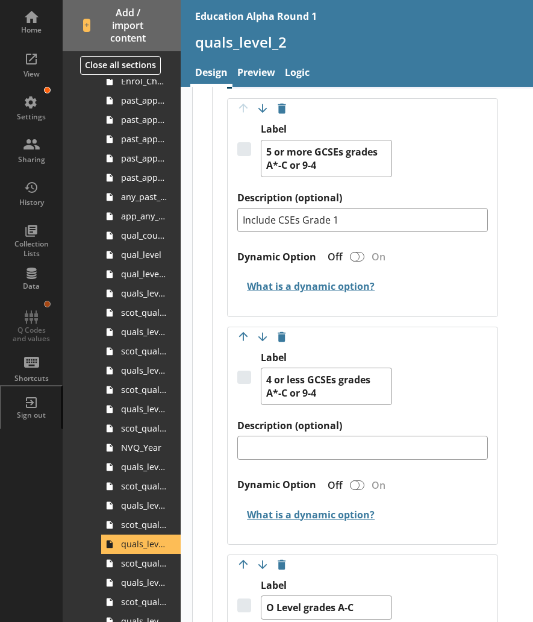
click at [431, 419] on div "Label 4 or less GCSEs grades A*-C or 9-4" at bounding box center [362, 385] width 250 height 68
click at [264, 70] on link "Preview" at bounding box center [256, 74] width 48 height 26
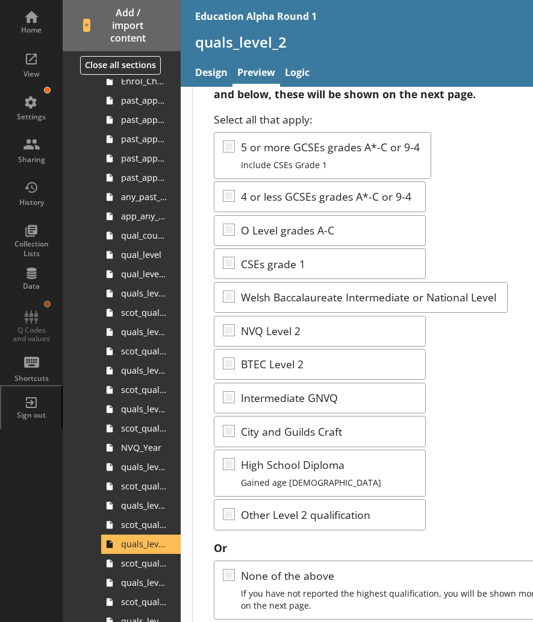
scroll to position [142, 0]
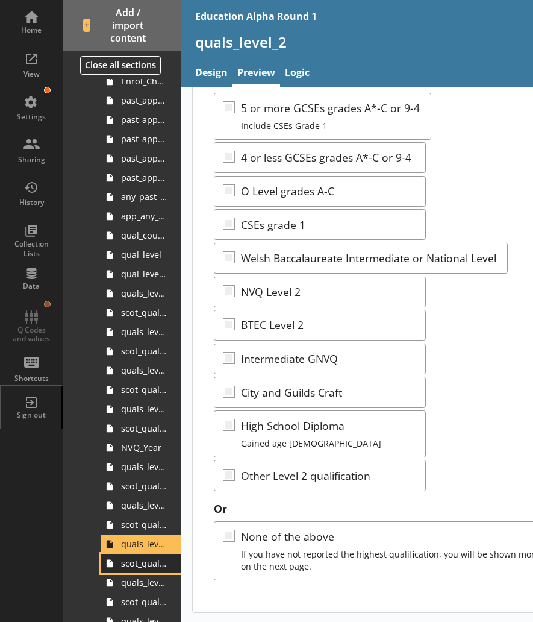
click at [137, 566] on span "scot_quals_level_2" at bounding box center [144, 562] width 46 height 11
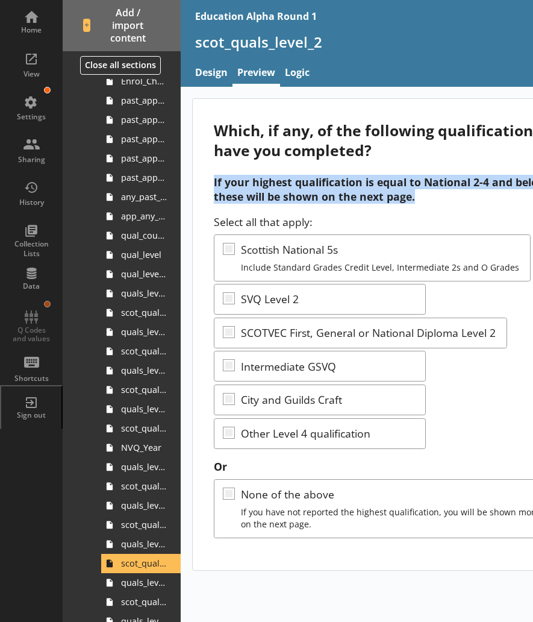
drag, startPoint x: 413, startPoint y: 200, endPoint x: 193, endPoint y: 180, distance: 220.1
click at [193, 180] on div "Which, if any, of the following qualifications have you completed? If your high…" at bounding box center [384, 334] width 382 height 470
copy strong "If your highest qualification is equal to National 2-4 and below, these will be…"
click at [136, 608] on link "scot_quals_level_2_other" at bounding box center [141, 601] width 80 height 19
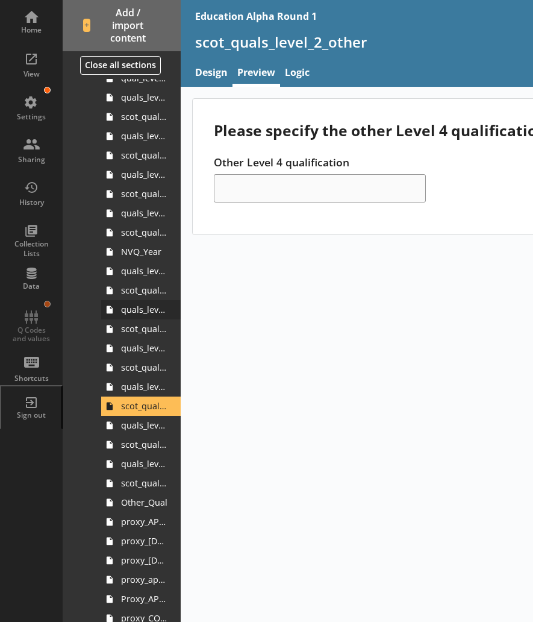
scroll to position [625, 0]
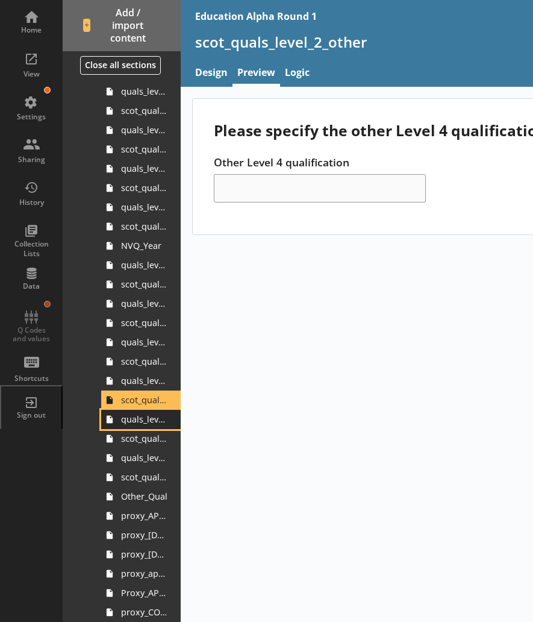
click at [137, 424] on span "quals_level_1" at bounding box center [144, 418] width 46 height 11
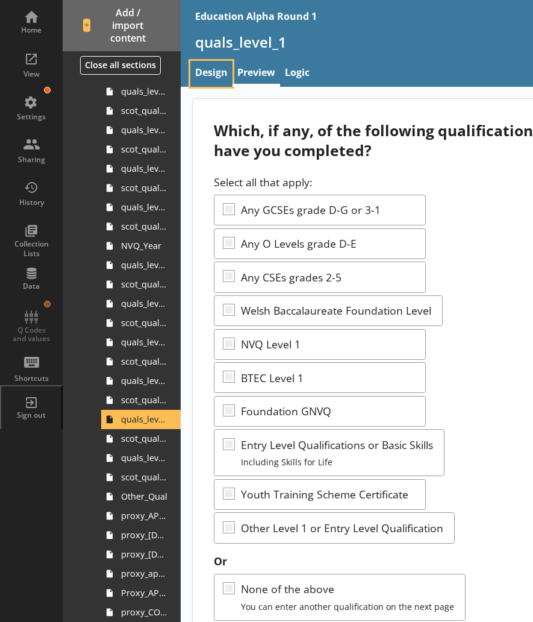
click at [218, 75] on link "Design" at bounding box center [211, 74] width 42 height 26
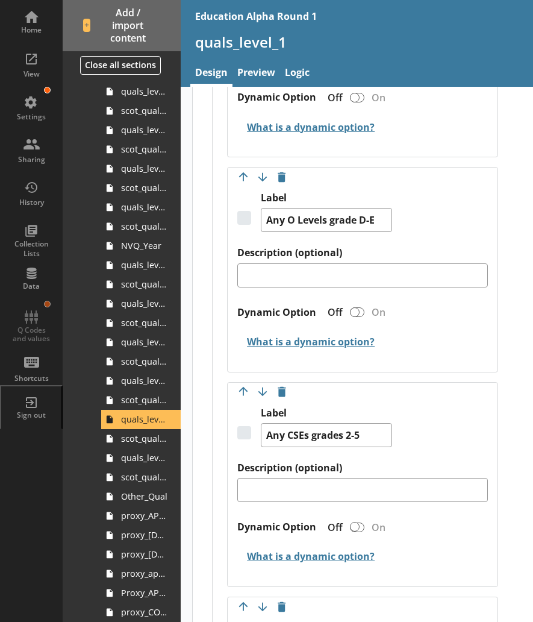
scroll to position [668, 0]
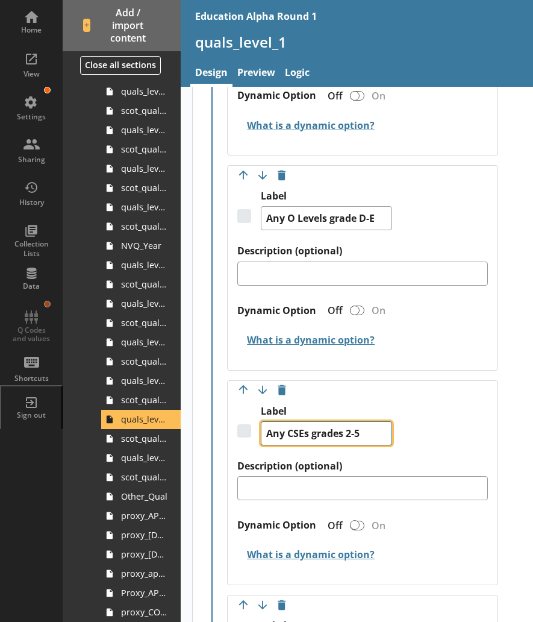
click at [340, 439] on textarea "Any CSEs grades 2-5" at bounding box center [326, 433] width 131 height 24
type textarea "x"
type textarea "Any CSEs grade 2-5"
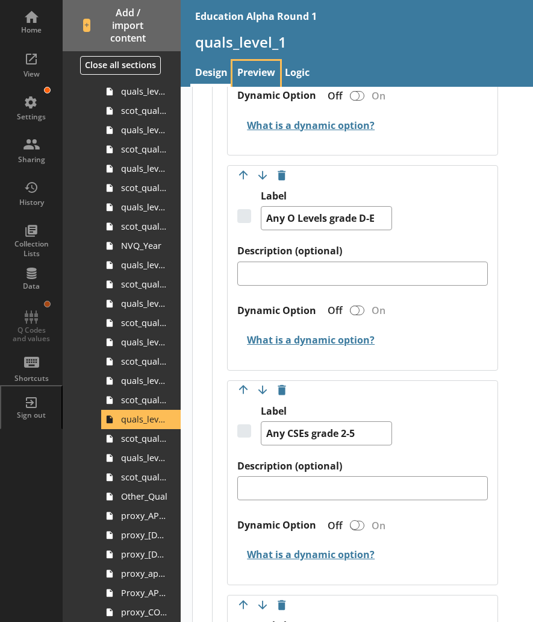
click at [254, 69] on link "Preview" at bounding box center [256, 74] width 48 height 26
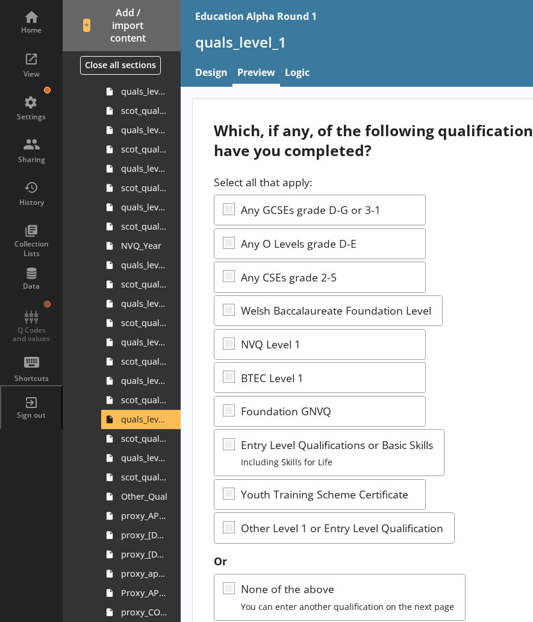
click at [467, 223] on div "Select all that apply: Any GCSEs grade D-G or 3-1 Any O Levels grade D-E Any CS…" at bounding box center [384, 359] width 340 height 369
click at [145, 446] on link "scot_quals_level_1" at bounding box center [141, 438] width 80 height 19
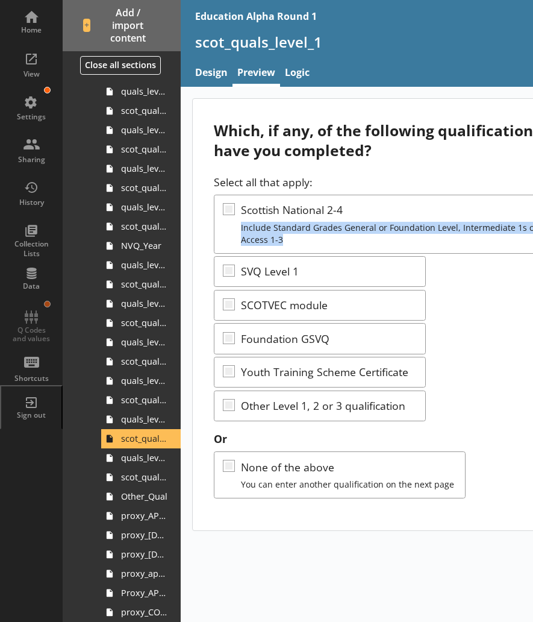
drag, startPoint x: 290, startPoint y: 247, endPoint x: 233, endPoint y: 225, distance: 61.2
click at [233, 225] on div "Select all that apply: Scottish National 2-4 Include Standard Grades General or…" at bounding box center [384, 298] width 340 height 246
copy div "Include Standard Grades General or Foundation Level, Intermediate 1s or Access …"
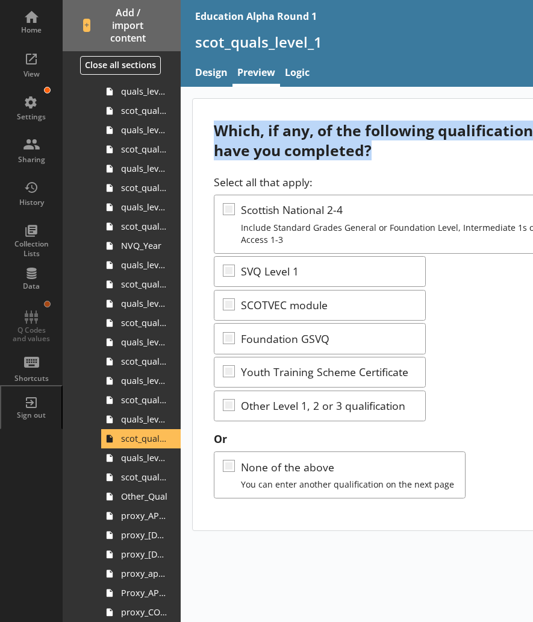
drag, startPoint x: 379, startPoint y: 153, endPoint x: 185, endPoint y: 137, distance: 195.2
click at [185, 137] on main "Which, if any, of the following qualifications have you completed? Select all t…" at bounding box center [384, 314] width 407 height 432
copy div "Which, if any, of the following qualifications have you completed?"
click at [144, 460] on span "quals_level_1_other" at bounding box center [144, 457] width 46 height 11
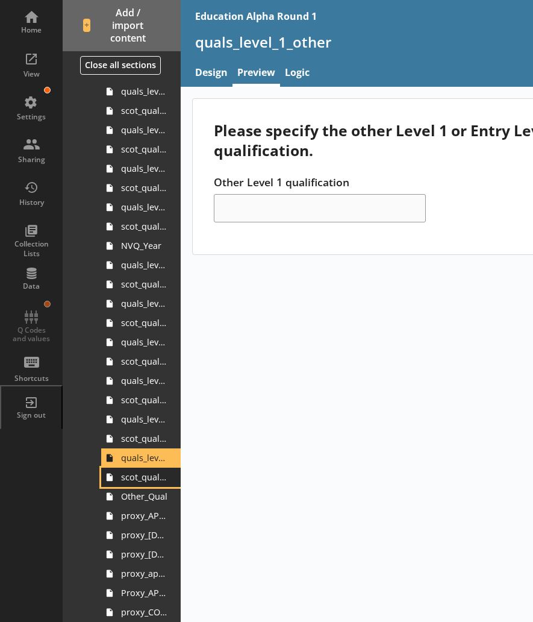
click at [137, 482] on span "scot_quals_level_1_other" at bounding box center [144, 476] width 46 height 11
